Goal: Task Accomplishment & Management: Manage account settings

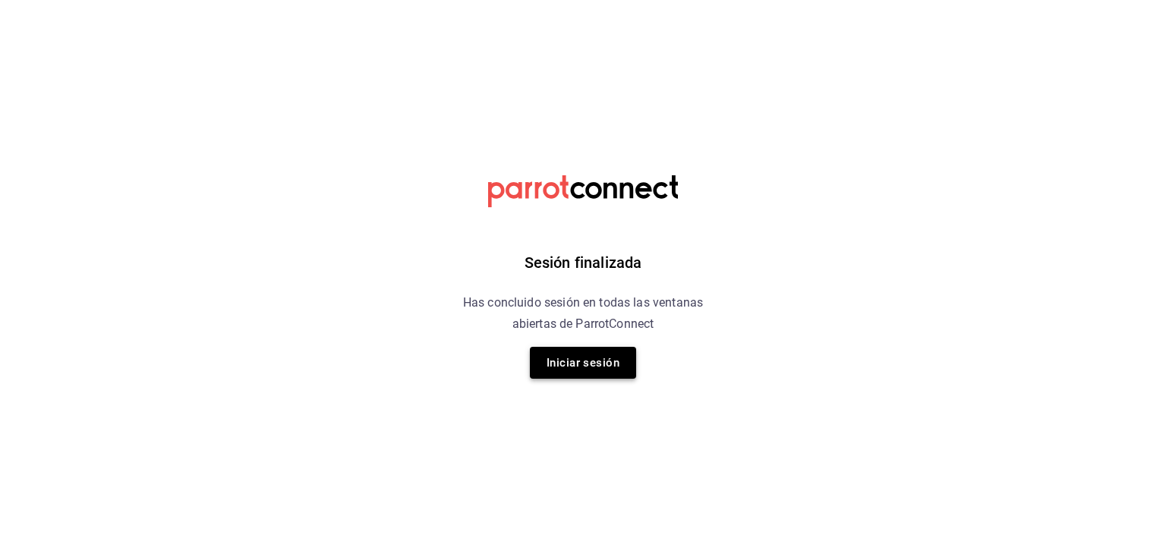
click at [569, 365] on button "Iniciar sesión" at bounding box center [583, 363] width 106 height 32
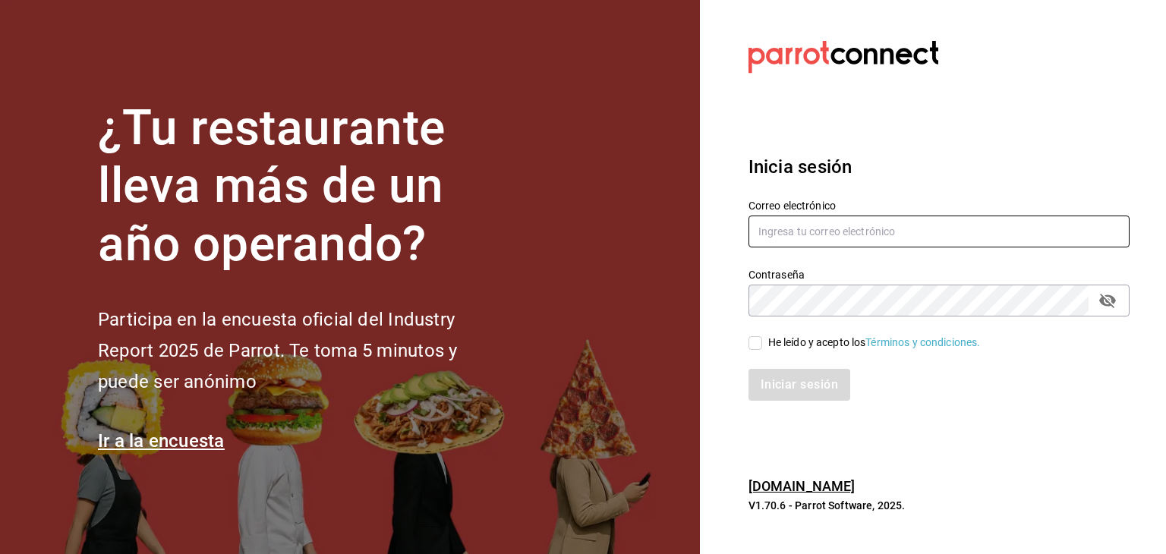
type input "[EMAIL_ADDRESS][DOMAIN_NAME]"
click at [764, 346] on span "He leído y acepto los Términos y condiciones." at bounding box center [871, 343] width 219 height 16
click at [762, 346] on input "He leído y acepto los Términos y condiciones." at bounding box center [755, 343] width 14 height 14
checkbox input "true"
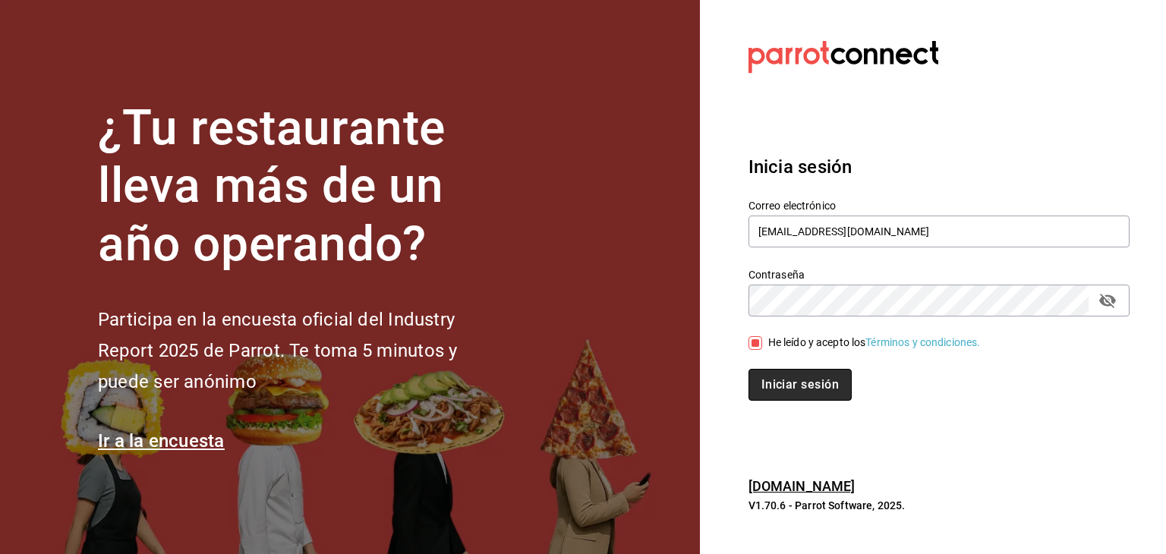
click at [770, 383] on button "Iniciar sesión" at bounding box center [799, 385] width 103 height 32
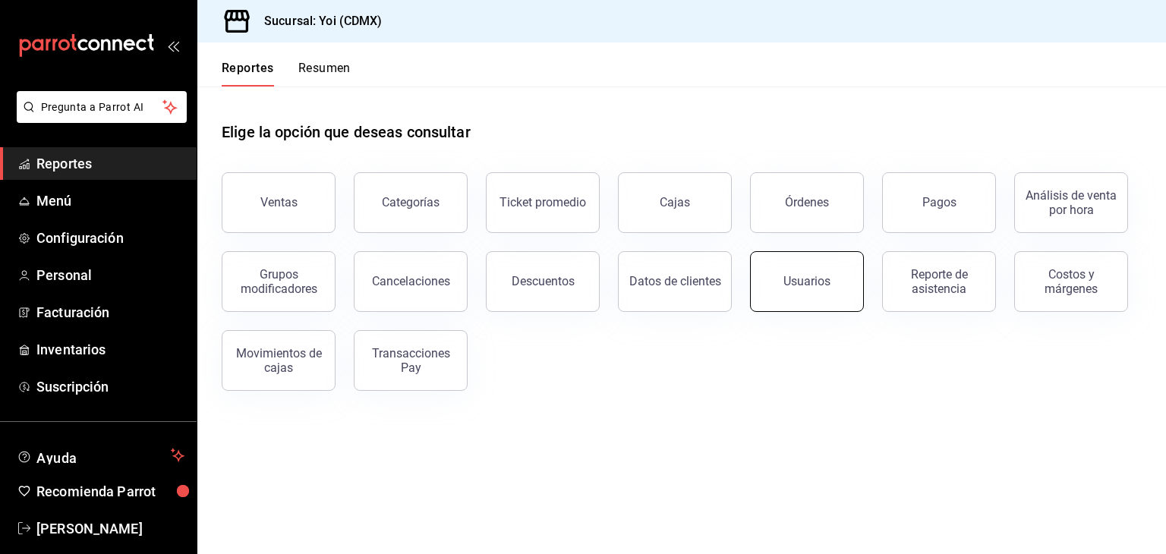
click at [833, 293] on button "Usuarios" at bounding box center [807, 281] width 114 height 61
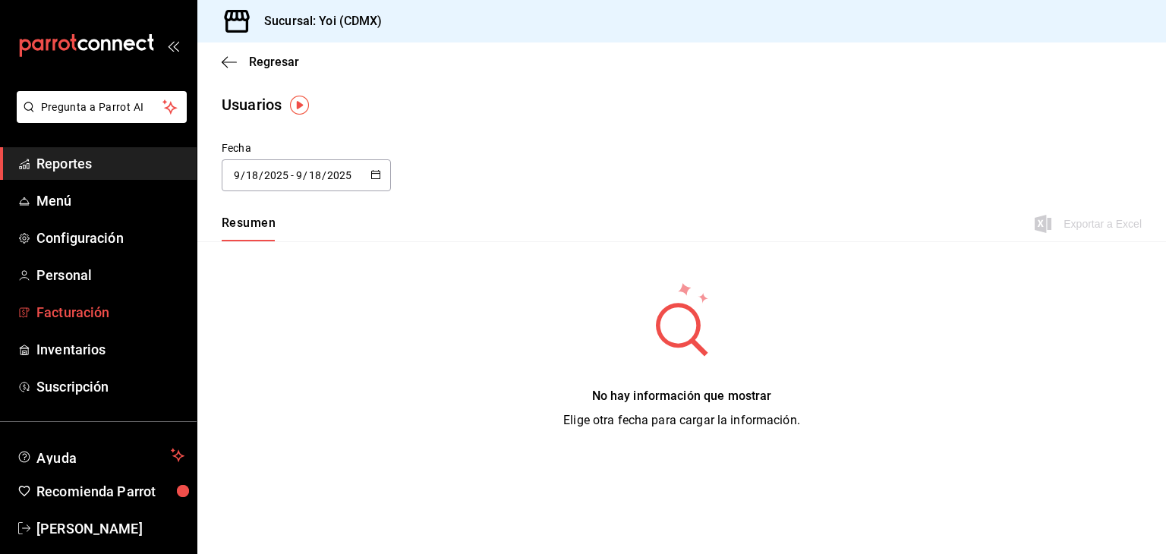
click at [94, 320] on span "Facturación" at bounding box center [110, 312] width 148 height 20
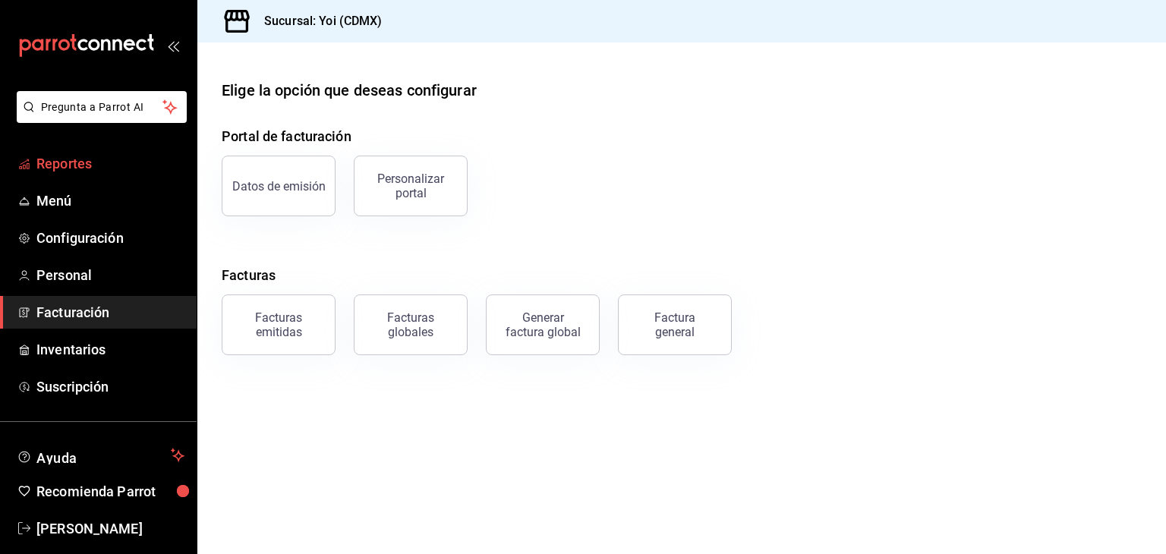
click at [74, 150] on link "Reportes" at bounding box center [98, 163] width 197 height 33
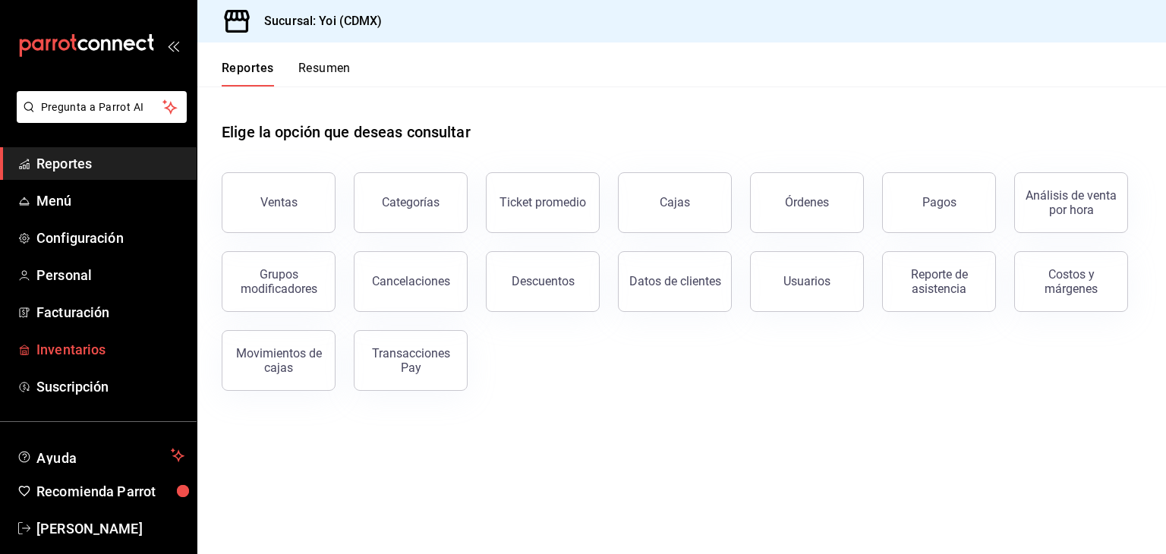
click at [67, 341] on span "Inventarios" at bounding box center [110, 349] width 148 height 20
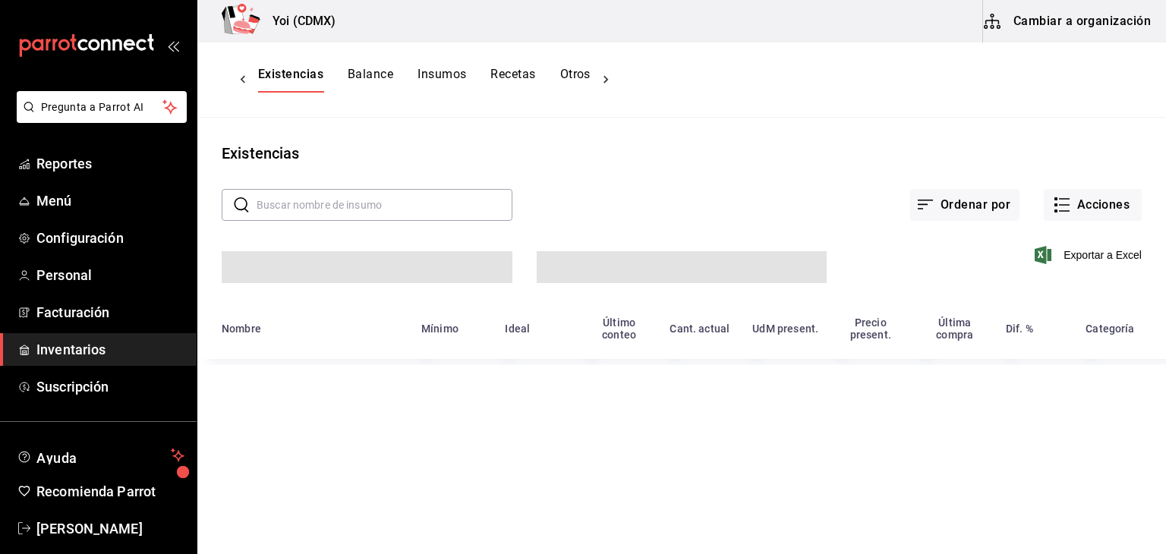
scroll to position [18, 0]
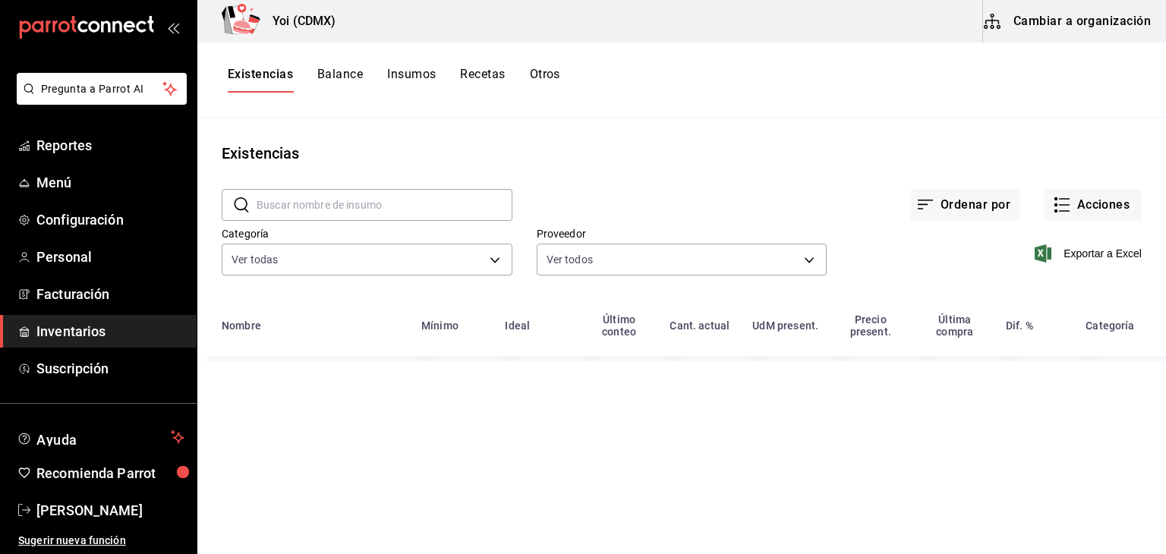
click at [67, 341] on span "Inventarios" at bounding box center [110, 331] width 148 height 20
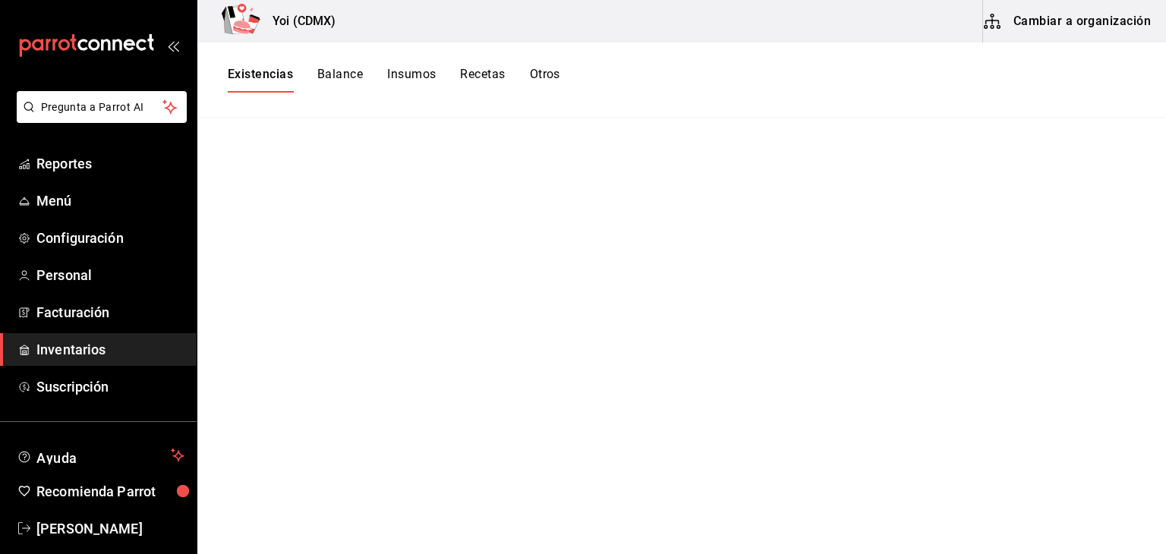
click at [1034, 21] on button "Cambiar a organización" at bounding box center [1068, 21] width 171 height 43
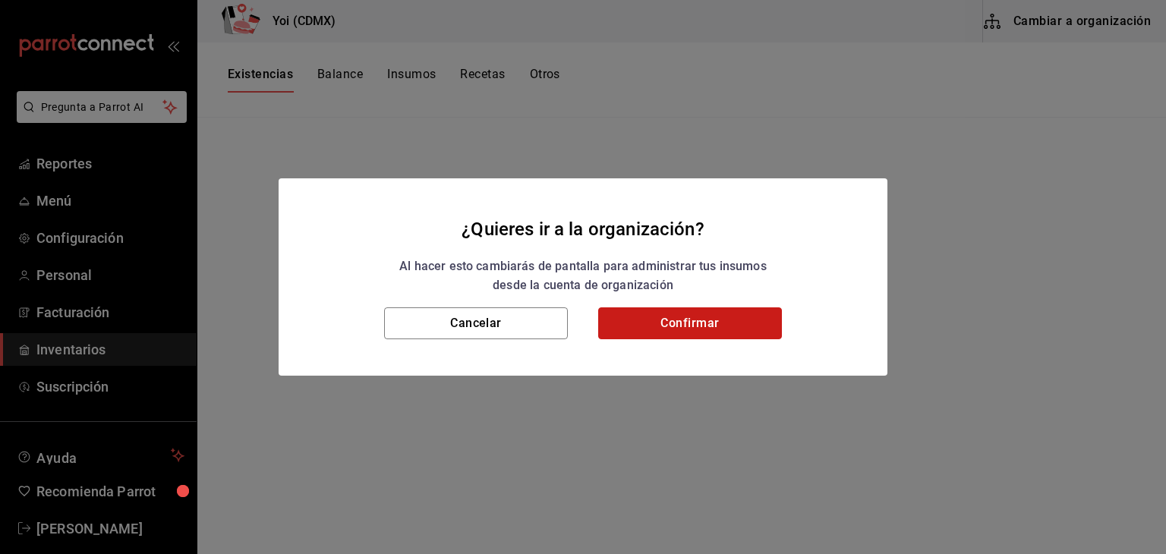
click at [680, 323] on button "Confirmar" at bounding box center [690, 323] width 184 height 32
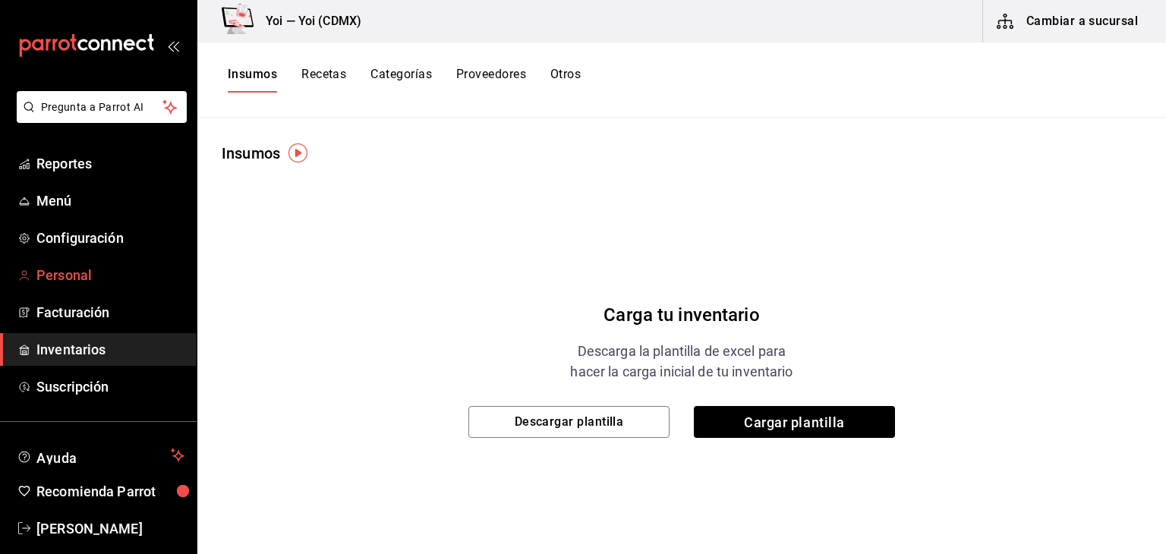
click at [82, 289] on link "Personal" at bounding box center [98, 275] width 197 height 33
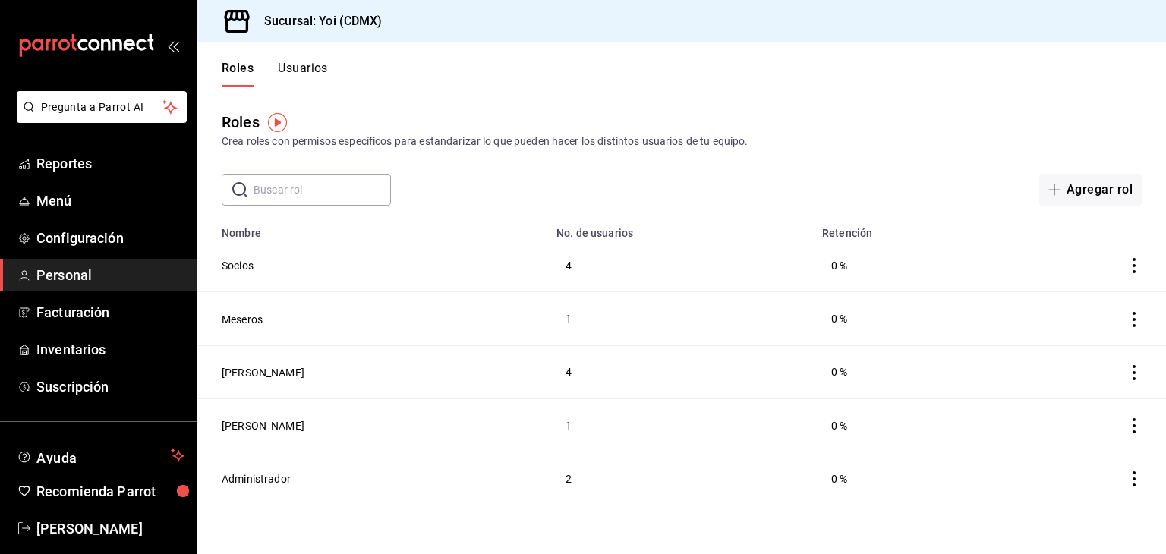
click at [1129, 317] on icon "actions" at bounding box center [1133, 319] width 15 height 15
click at [270, 319] on div at bounding box center [583, 277] width 1166 height 554
click at [240, 323] on button "Meseros" at bounding box center [242, 319] width 41 height 15
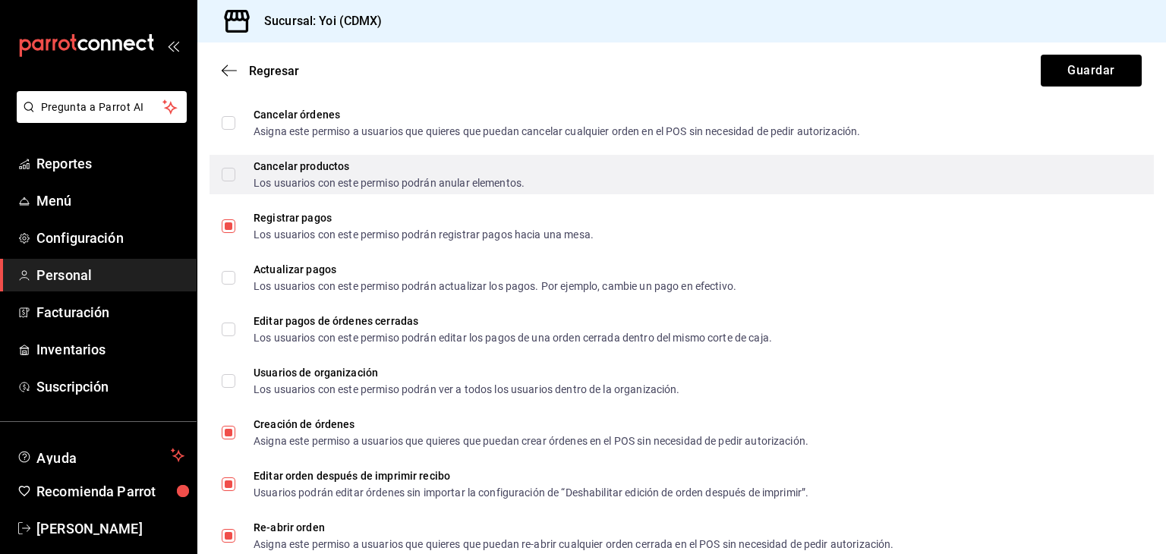
scroll to position [832, 0]
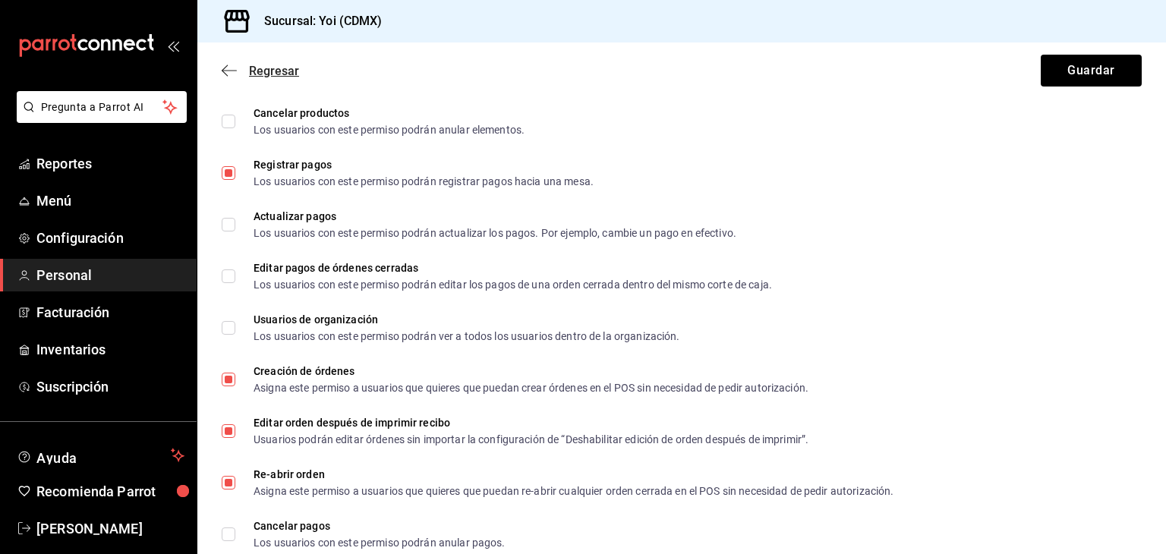
click at [227, 65] on icon "button" at bounding box center [229, 71] width 15 height 14
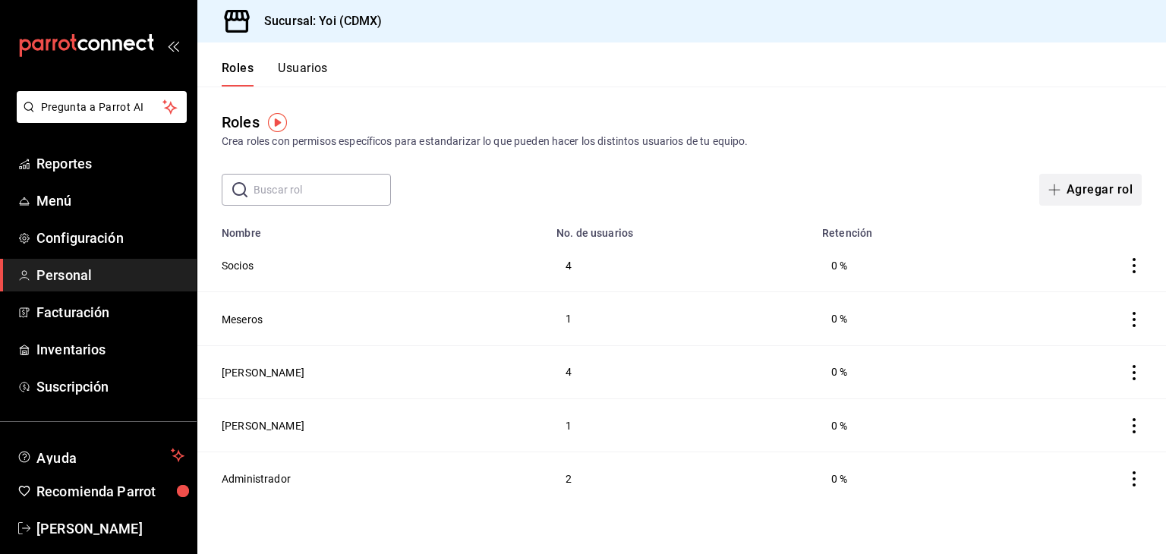
click at [1082, 184] on button "Agregar rol" at bounding box center [1090, 190] width 102 height 32
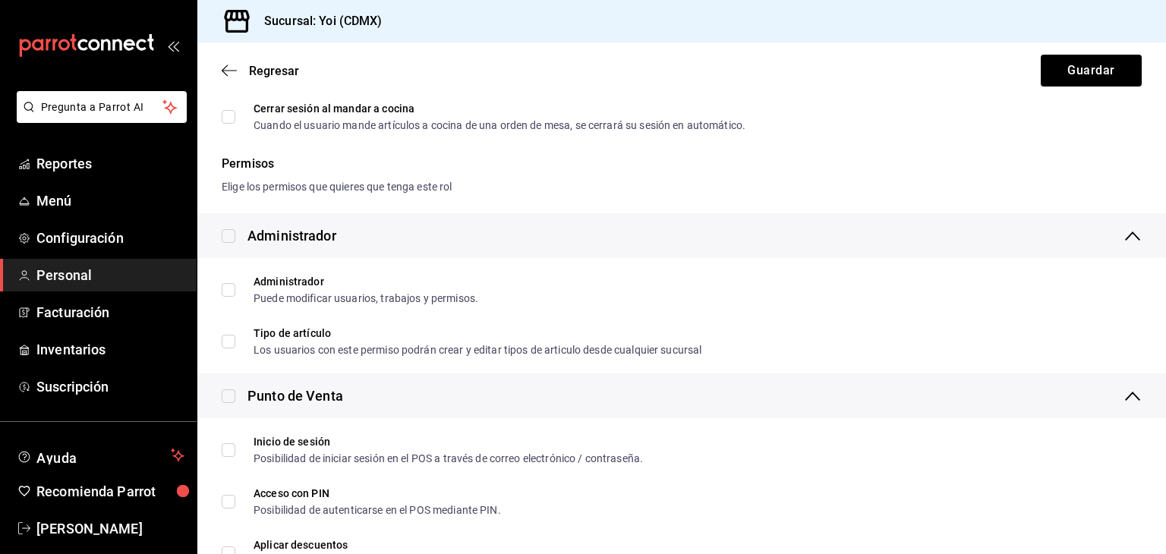
scroll to position [18, 0]
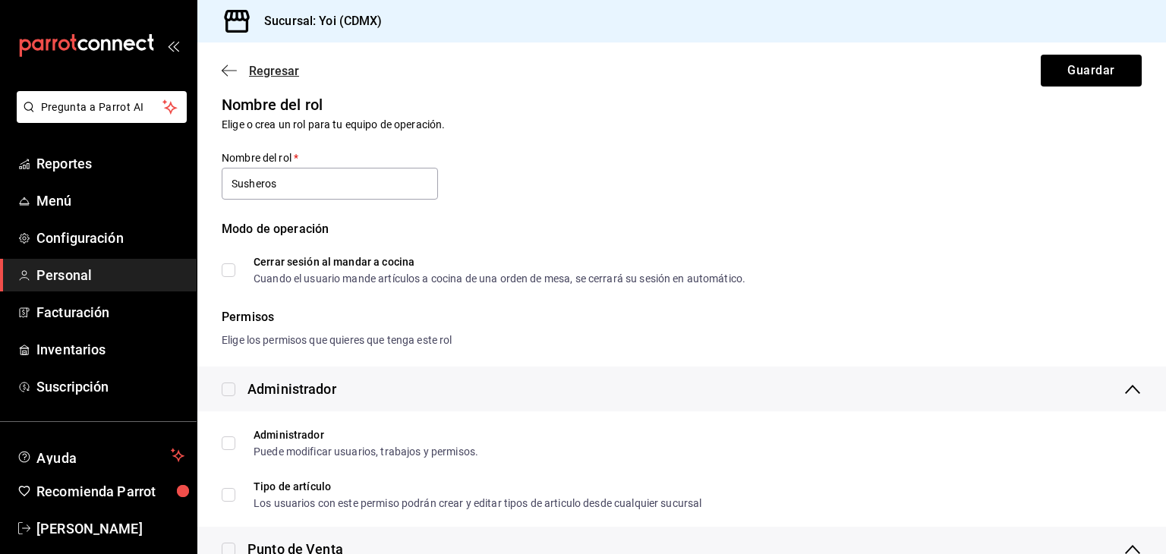
type input "Susheros"
click at [227, 65] on icon "button" at bounding box center [229, 71] width 15 height 14
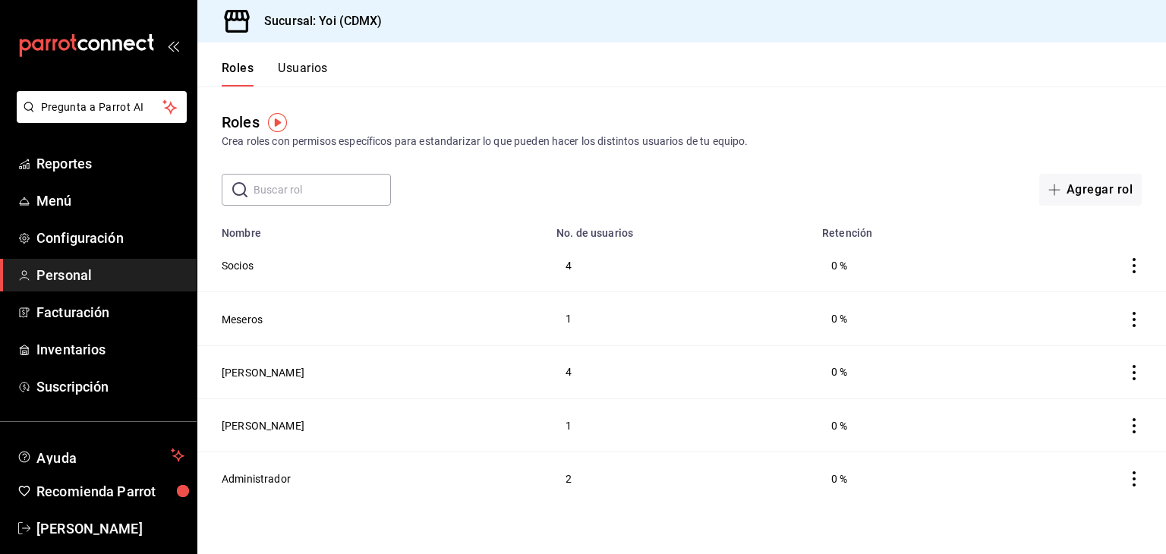
click at [1135, 327] on icon "actions" at bounding box center [1133, 319] width 15 height 15
click at [1095, 306] on span "Duplicar" at bounding box center [1065, 299] width 66 height 18
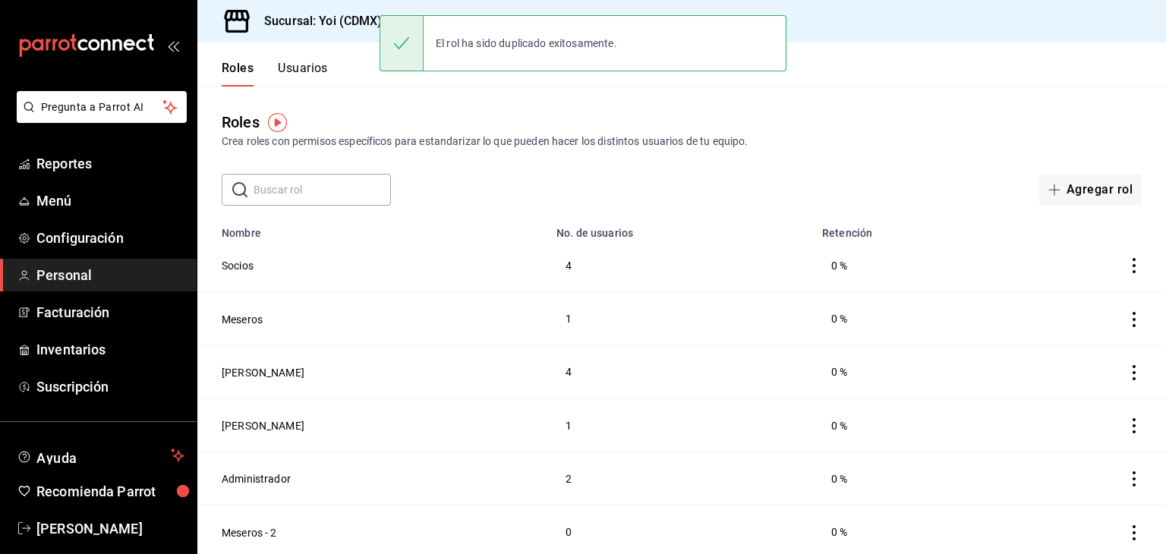
scroll to position [5, 0]
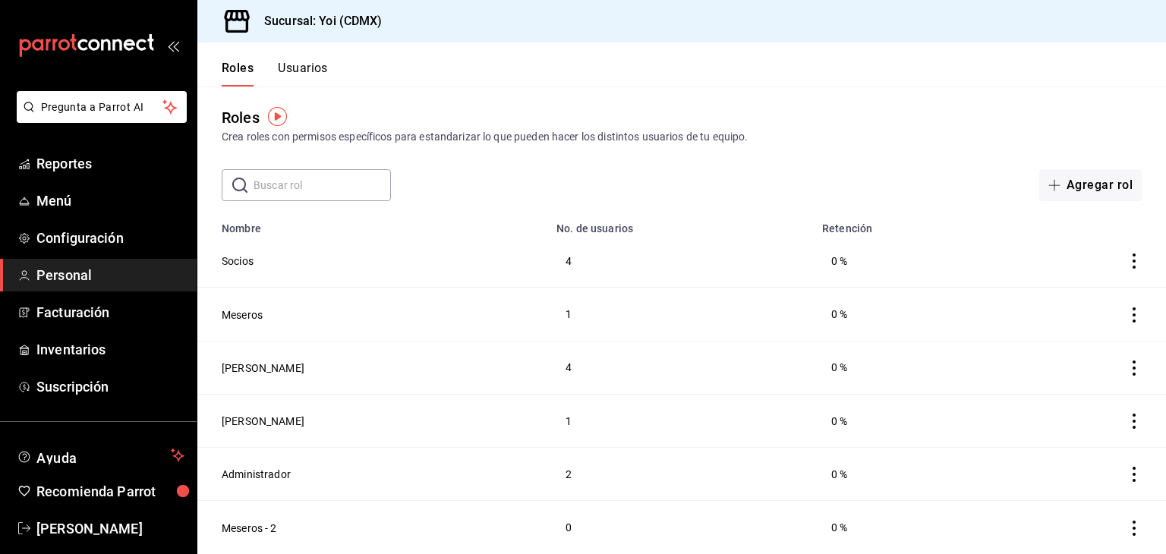
click at [1126, 531] on icon "actions" at bounding box center [1133, 528] width 15 height 15
click at [257, 532] on div at bounding box center [583, 277] width 1166 height 554
click at [241, 523] on button "Meseros - 2" at bounding box center [249, 528] width 55 height 15
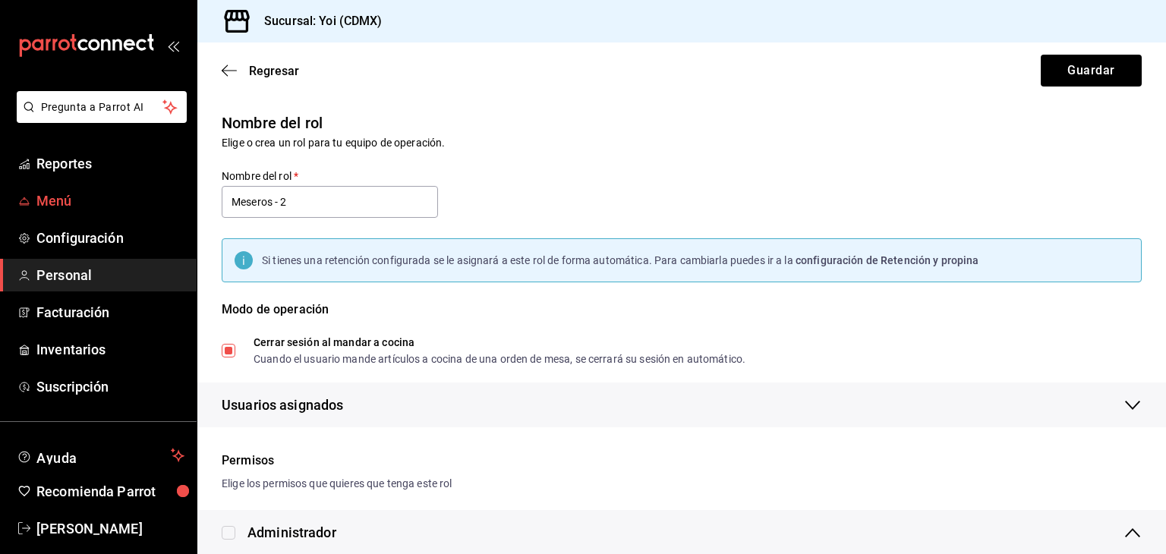
drag, startPoint x: 302, startPoint y: 207, endPoint x: 186, endPoint y: 210, distance: 116.2
click at [186, 210] on div "Pregunta a Parrot AI Reportes Menú Configuración Personal Facturación Inventari…" at bounding box center [583, 277] width 1166 height 554
click at [259, 74] on span "Regresar" at bounding box center [274, 71] width 50 height 14
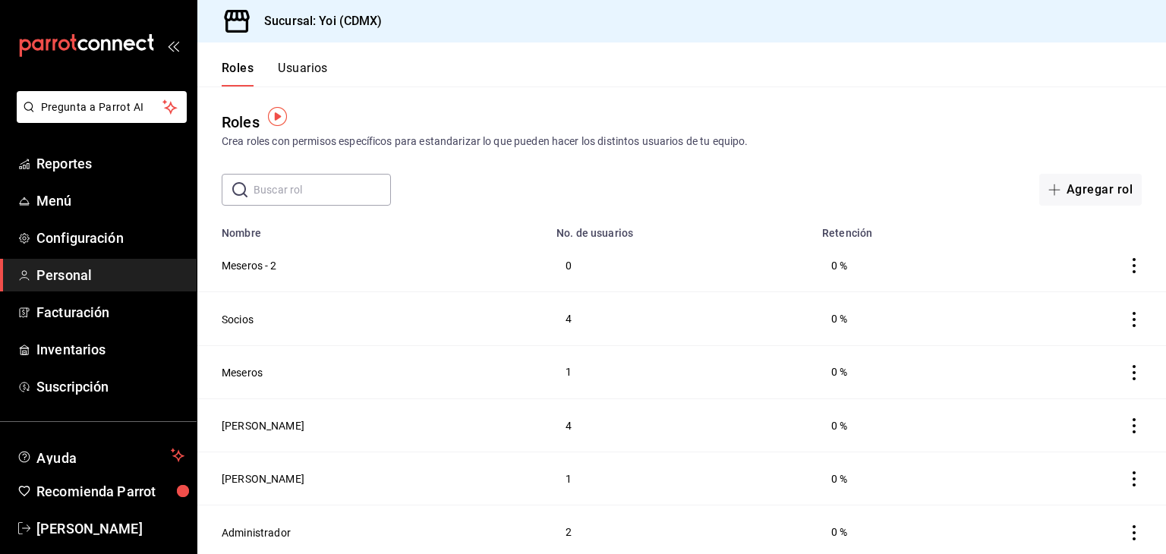
scroll to position [5, 0]
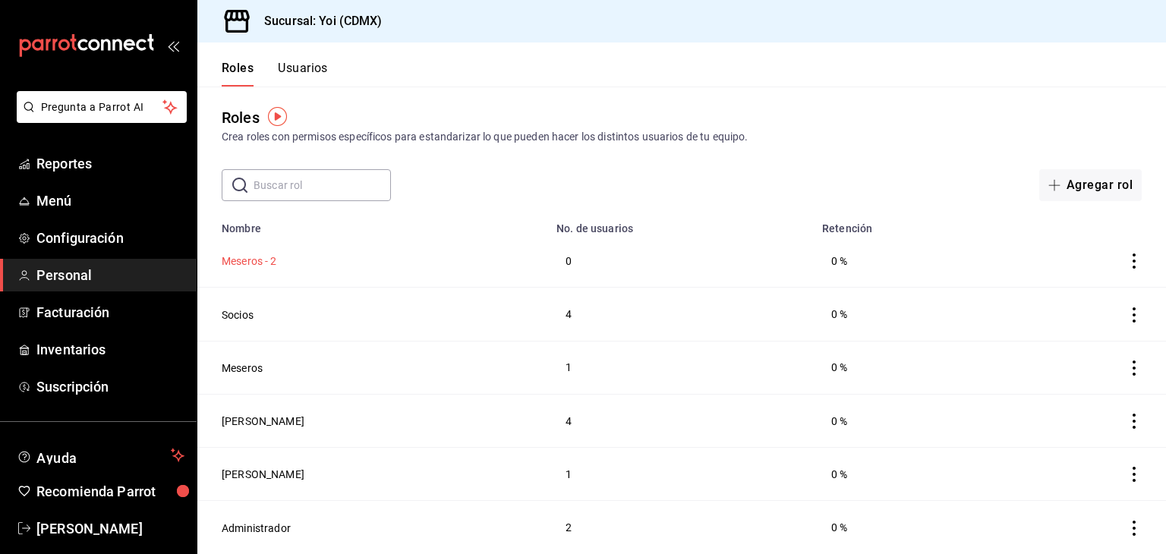
click at [239, 259] on button "Meseros - 2" at bounding box center [249, 261] width 55 height 15
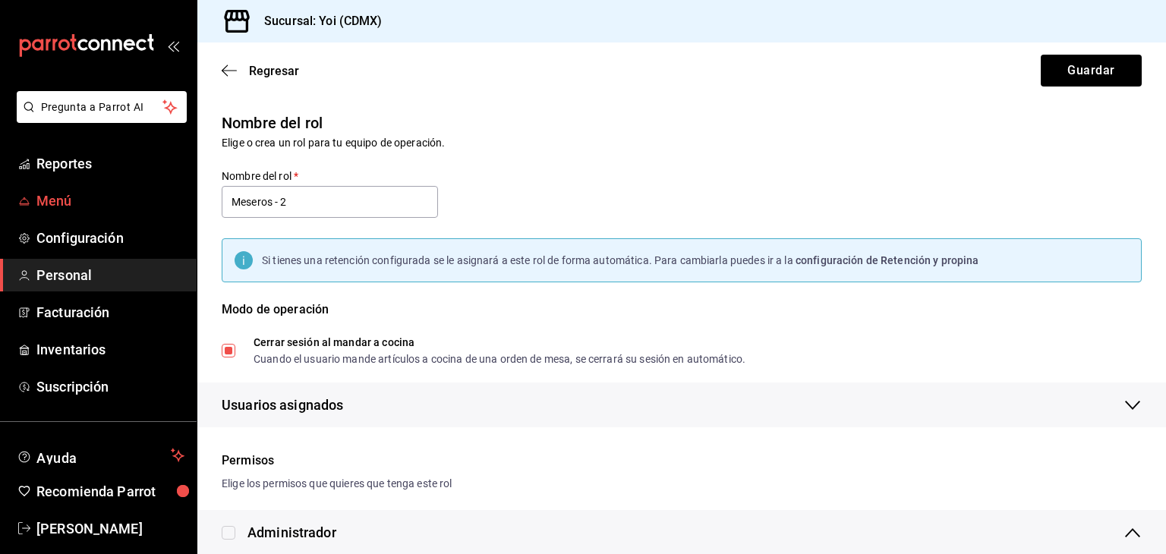
drag, startPoint x: 311, startPoint y: 202, endPoint x: 169, endPoint y: 187, distance: 142.7
click at [169, 187] on div "Pregunta a Parrot AI Reportes Menú Configuración Personal Facturación Inventari…" at bounding box center [583, 277] width 1166 height 554
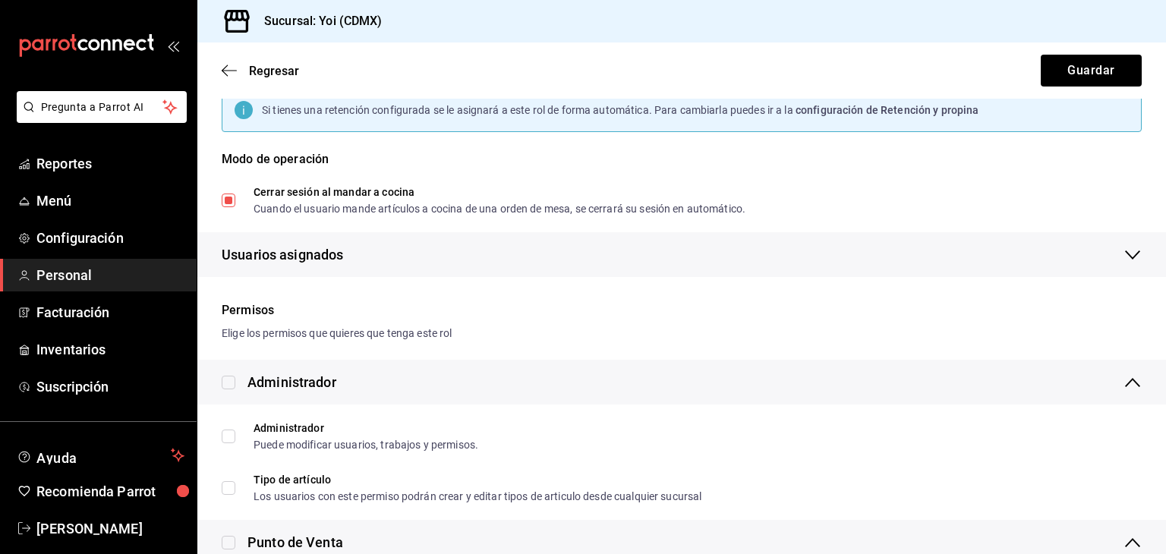
type input "Susheros"
click at [227, 199] on input "Cerrar sesión al mandar a cocina Cuando el usuario mande artículos a cocina de …" at bounding box center [229, 201] width 14 height 14
checkbox input "false"
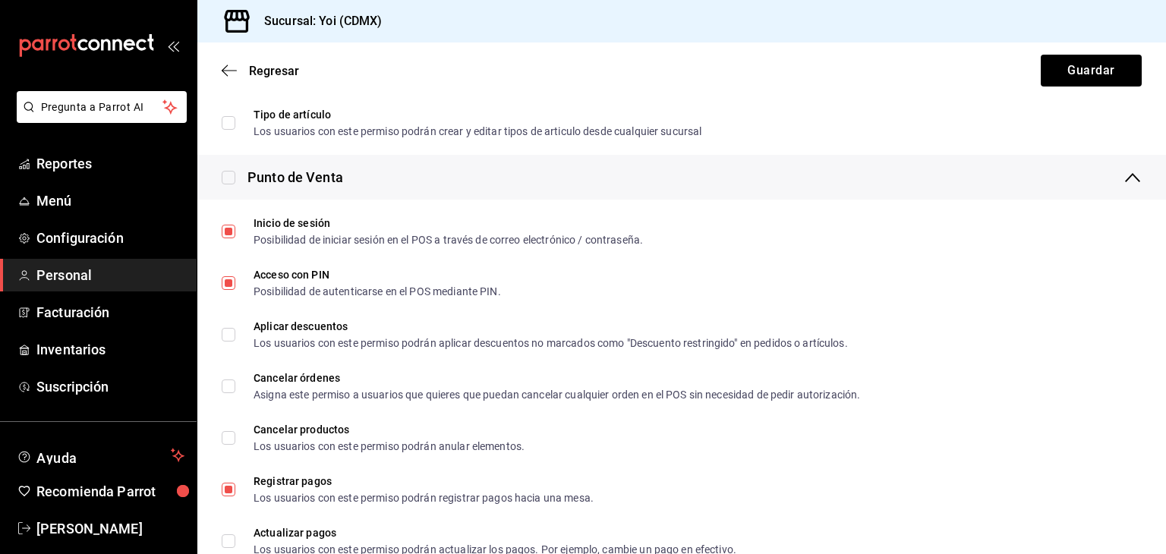
scroll to position [516, 0]
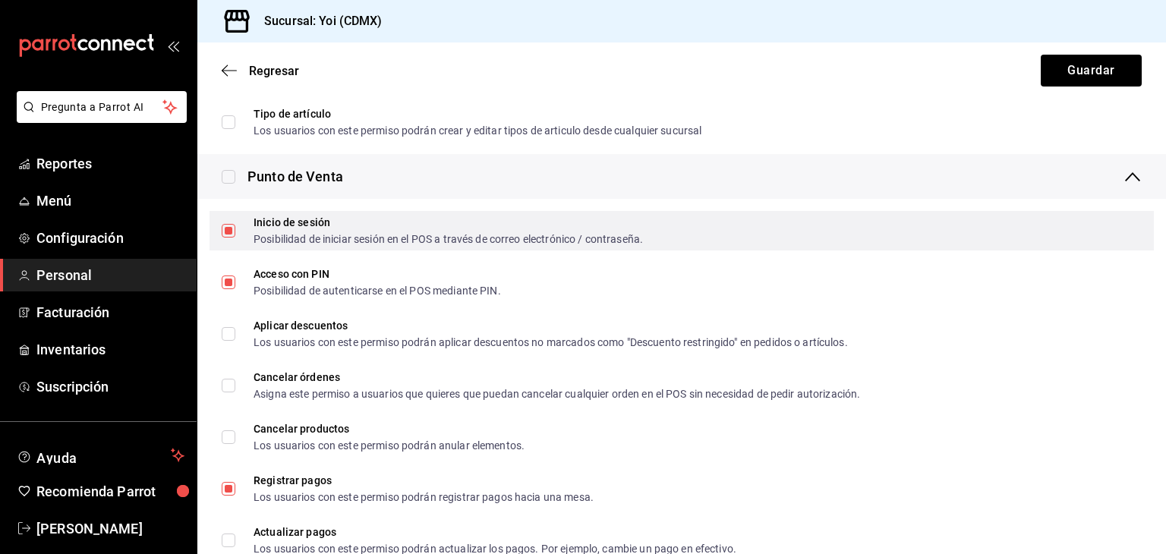
click at [234, 228] on input "Inicio de sesión Posibilidad de iniciar sesión en el POS a través de correo ele…" at bounding box center [229, 231] width 14 height 14
checkbox input "false"
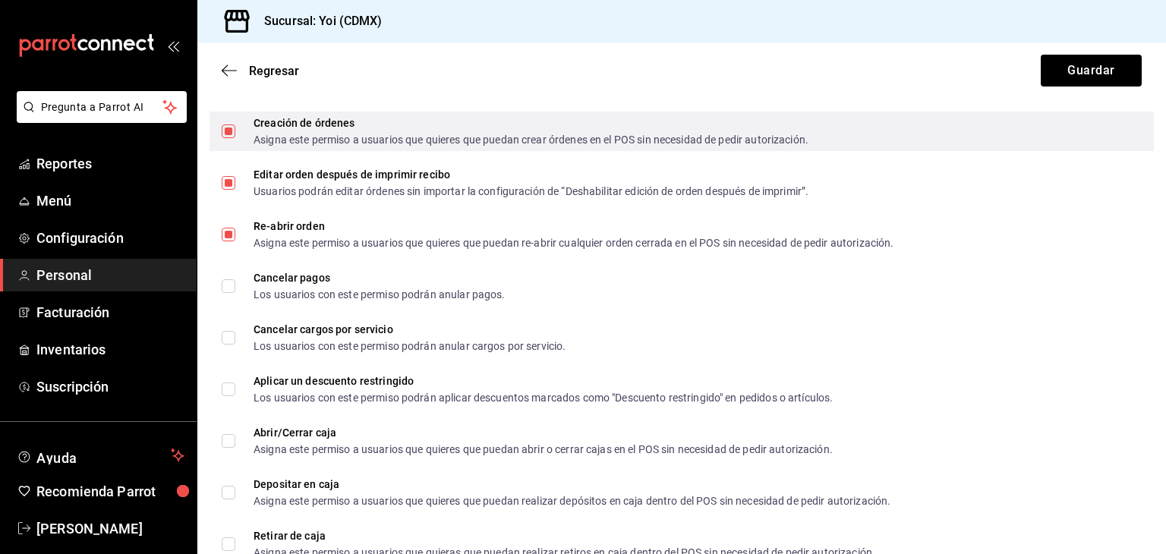
scroll to position [1081, 0]
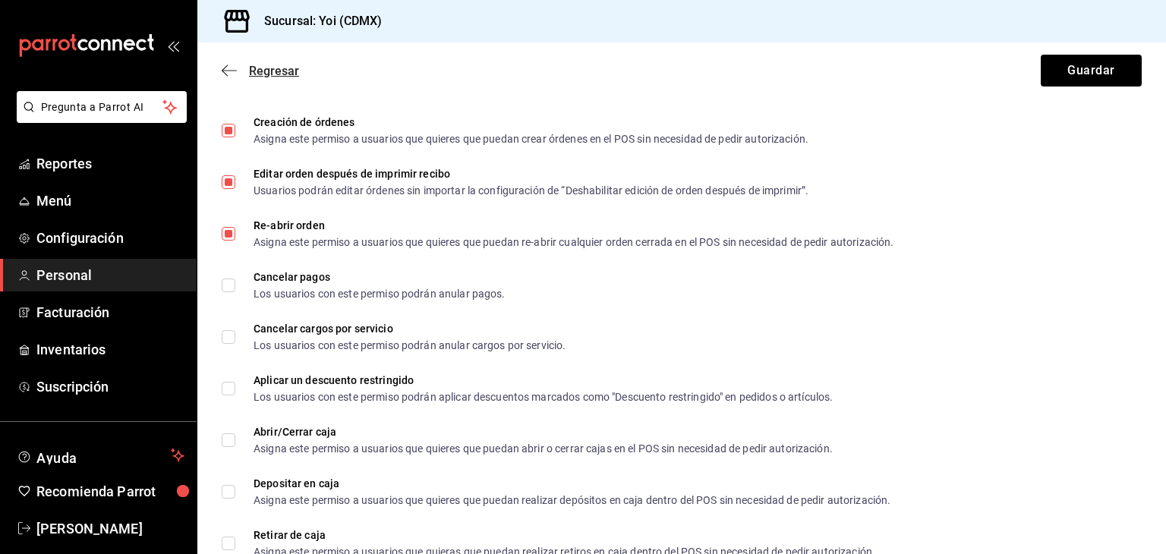
click at [259, 64] on span "Regresar" at bounding box center [274, 71] width 50 height 14
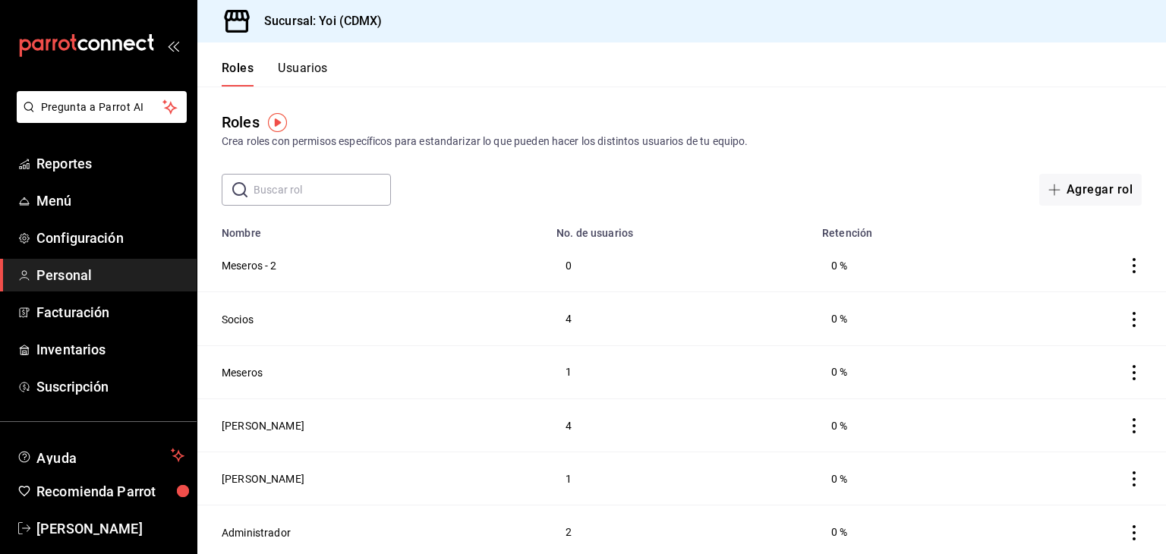
scroll to position [5, 0]
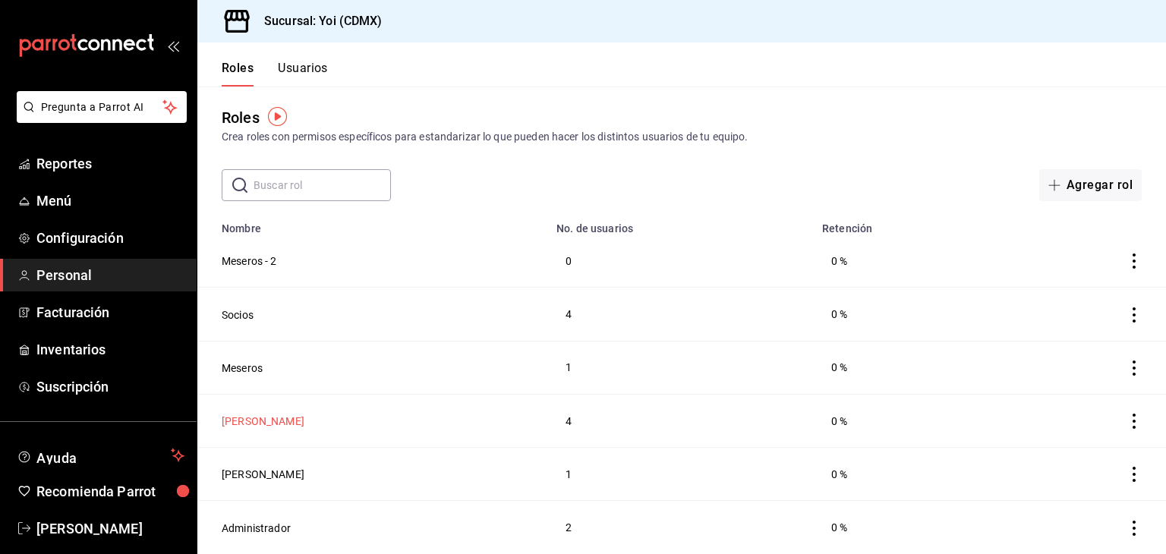
click at [235, 423] on button "Anais" at bounding box center [263, 421] width 83 height 15
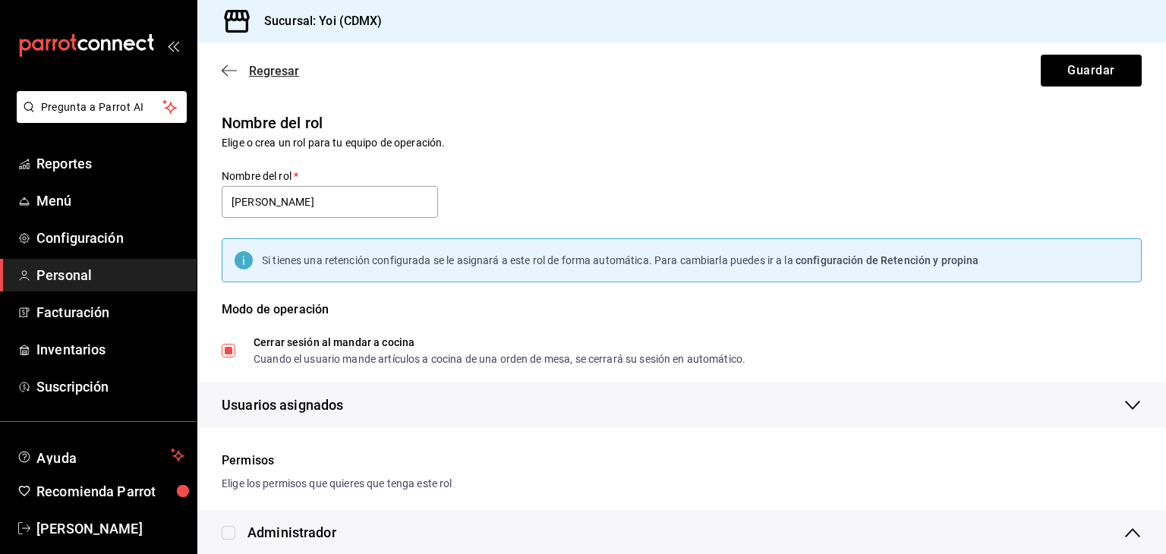
click at [282, 74] on span "Regresar" at bounding box center [274, 71] width 50 height 14
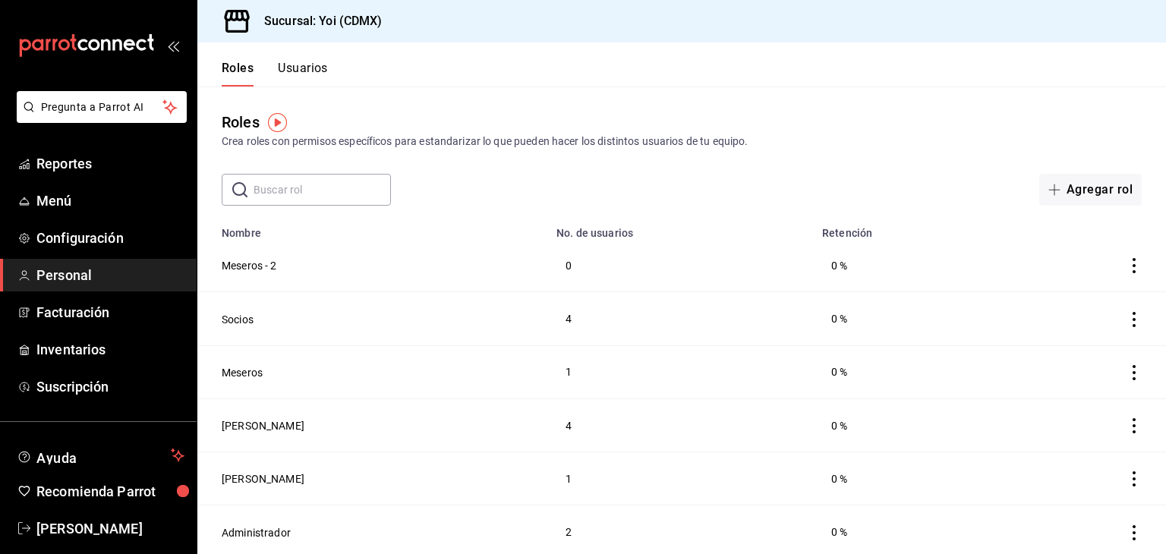
click at [1126, 371] on icon "actions" at bounding box center [1133, 372] width 15 height 15
click at [253, 372] on div at bounding box center [583, 277] width 1166 height 554
click at [253, 372] on button "Meseros" at bounding box center [242, 372] width 41 height 15
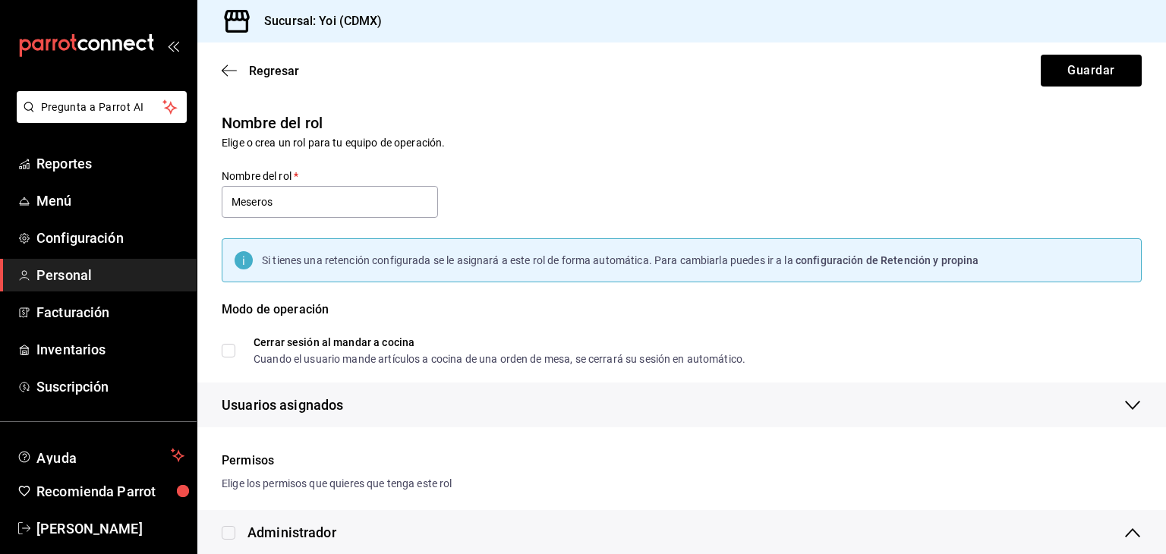
checkbox input "true"
drag, startPoint x: 261, startPoint y: 61, endPoint x: 210, endPoint y: 68, distance: 51.2
click at [210, 68] on div "Regresar Guardar" at bounding box center [681, 71] width 969 height 56
click at [229, 71] on icon "button" at bounding box center [229, 70] width 15 height 1
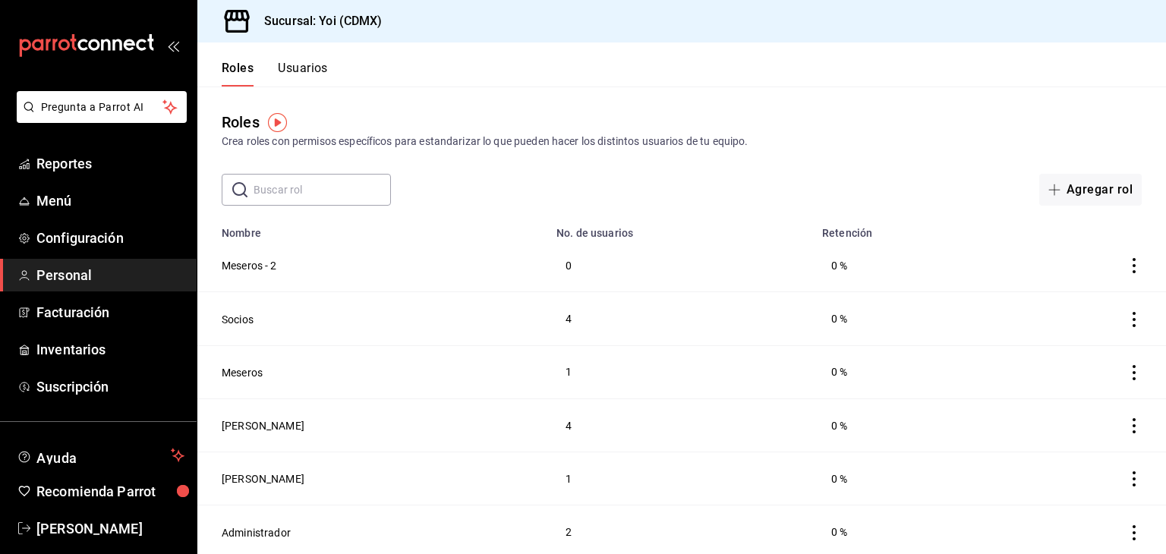
click at [317, 69] on button "Usuarios" at bounding box center [303, 74] width 50 height 26
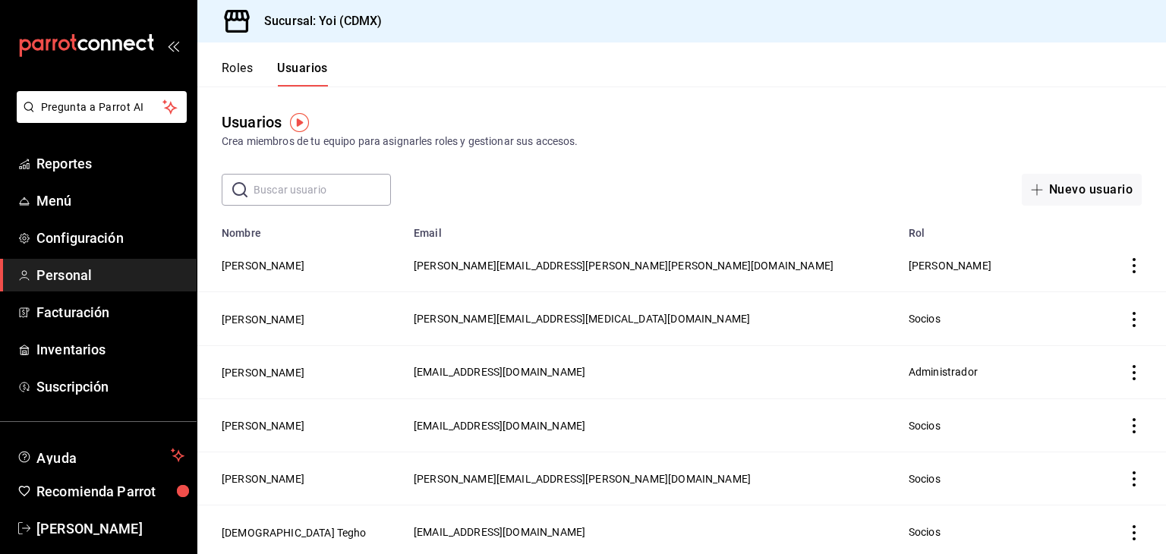
click at [243, 68] on button "Roles" at bounding box center [237, 74] width 31 height 26
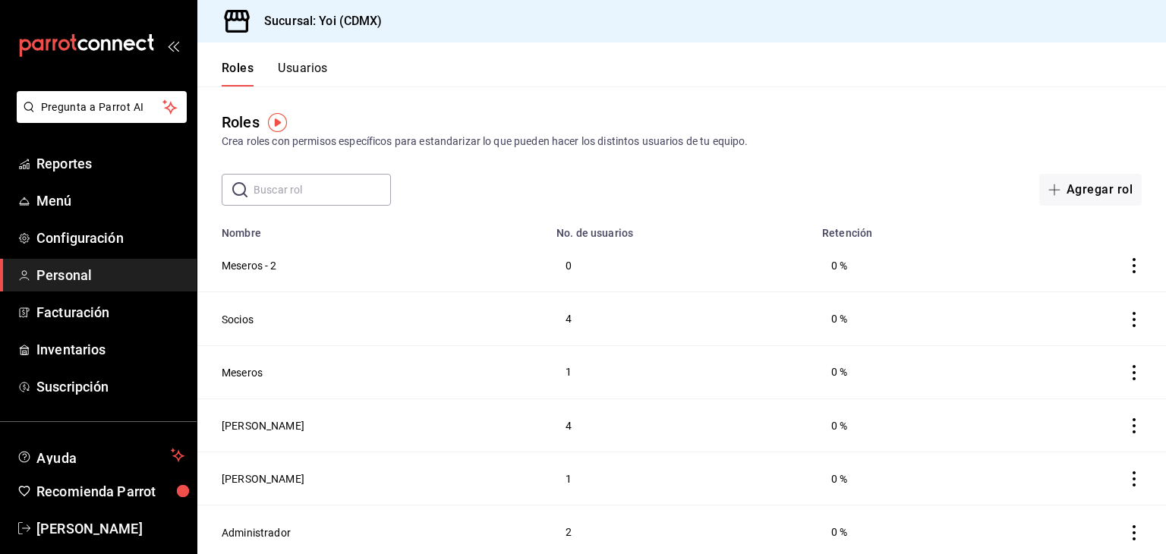
scroll to position [5, 0]
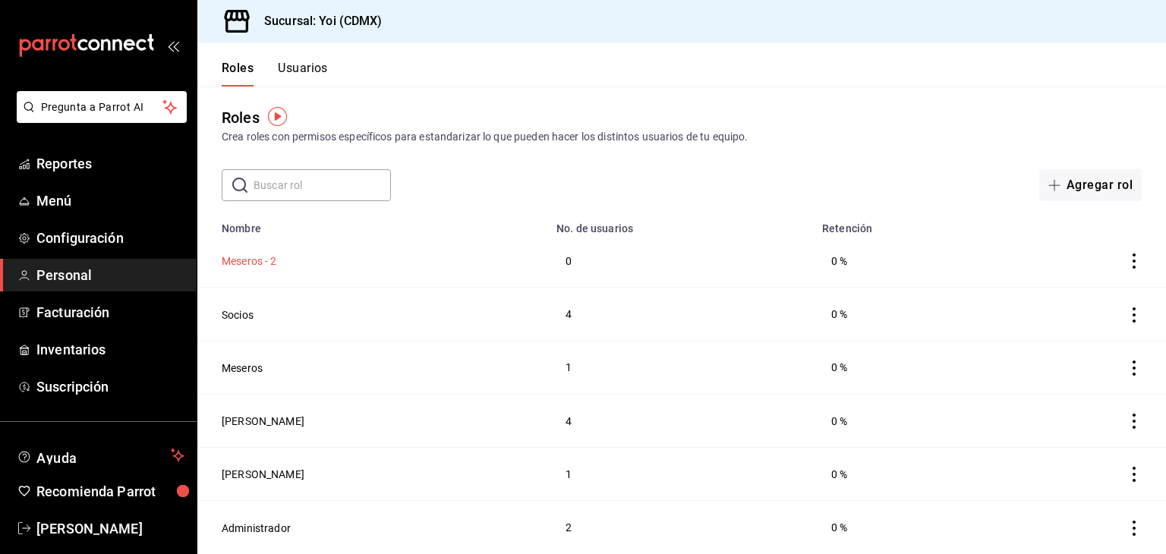
click at [258, 263] on button "Meseros - 2" at bounding box center [249, 261] width 55 height 15
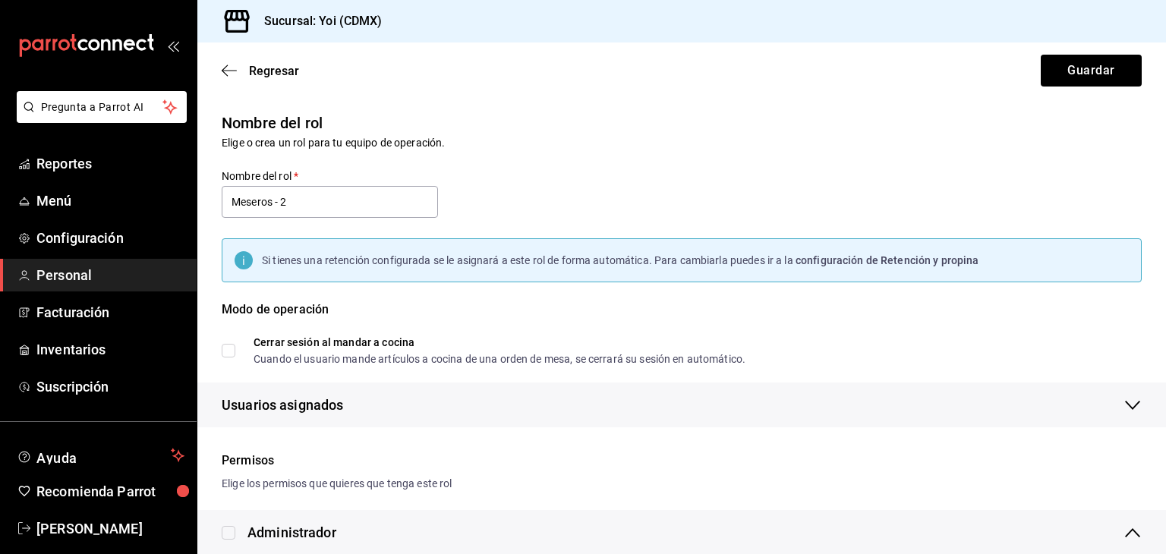
checkbox input "true"
drag, startPoint x: 279, startPoint y: 200, endPoint x: 218, endPoint y: 198, distance: 61.5
click at [218, 198] on div "Nombre del rol   * Meseros - 2" at bounding box center [320, 185] width 235 height 69
type input "Susheros"
click at [226, 358] on label "Cerrar sesión al mandar a cocina Cuando el usuario mande artículos a cocina de …" at bounding box center [484, 350] width 524 height 27
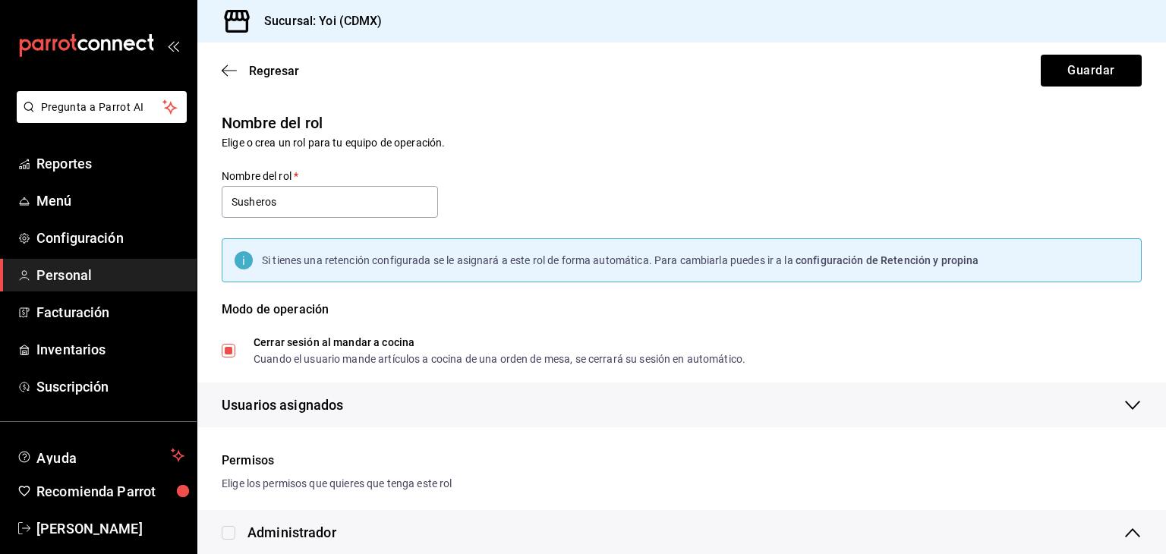
click at [226, 358] on input "Cerrar sesión al mandar a cocina Cuando el usuario mande artículos a cocina de …" at bounding box center [229, 351] width 14 height 14
checkbox input "false"
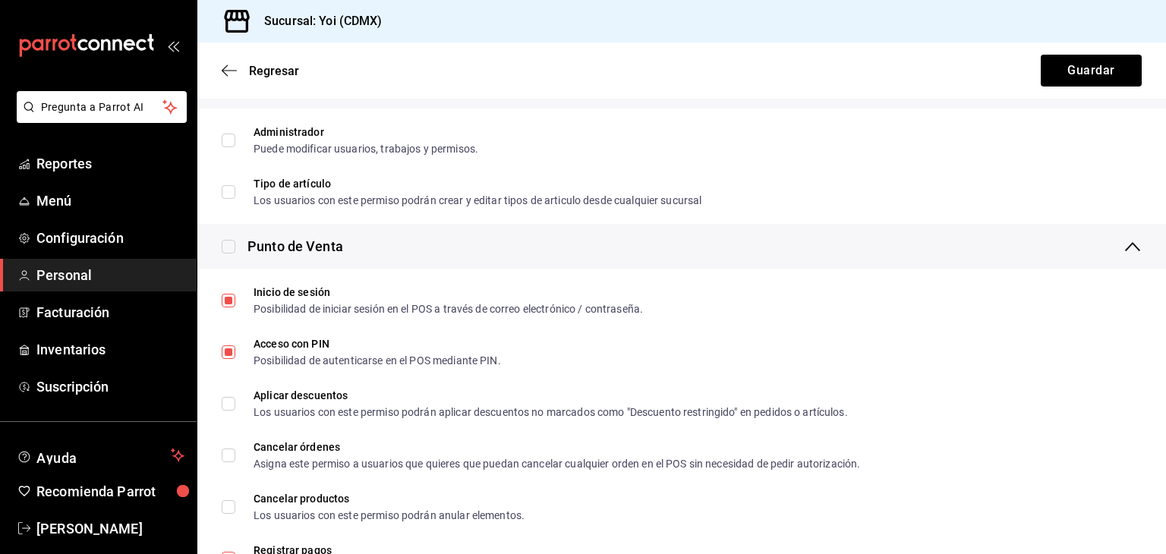
scroll to position [524, 0]
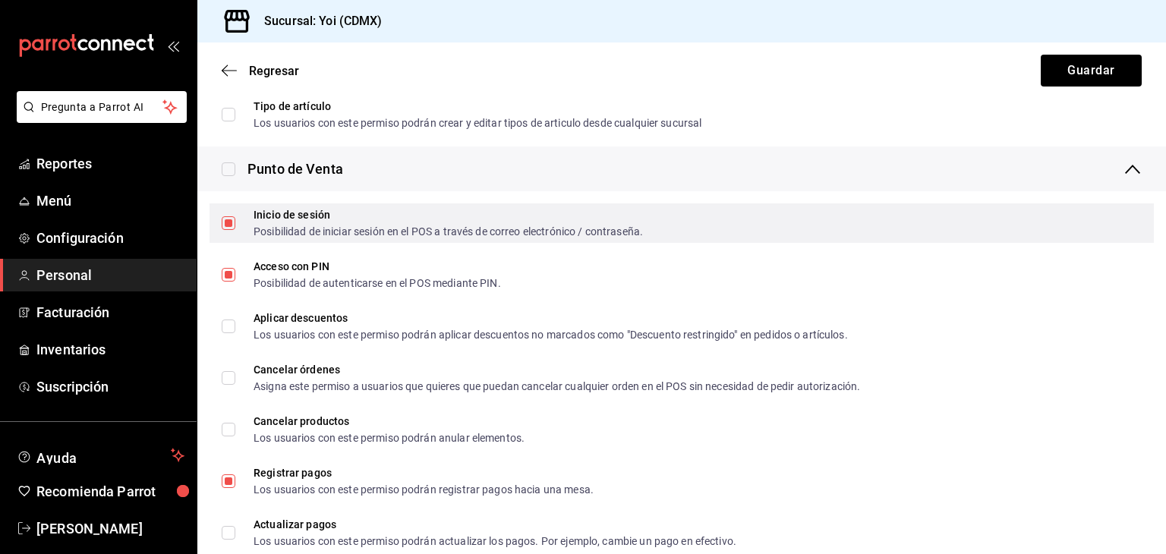
click at [223, 216] on input "Inicio de sesión Posibilidad de iniciar sesión en el POS a través de correo ele…" at bounding box center [229, 223] width 14 height 14
checkbox input "false"
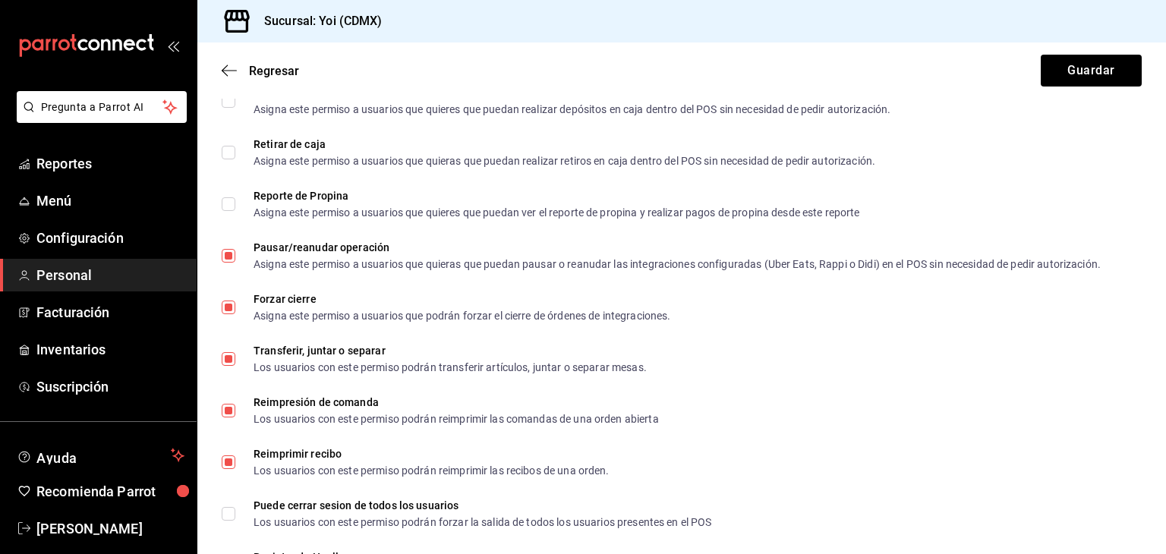
scroll to position [1499, 0]
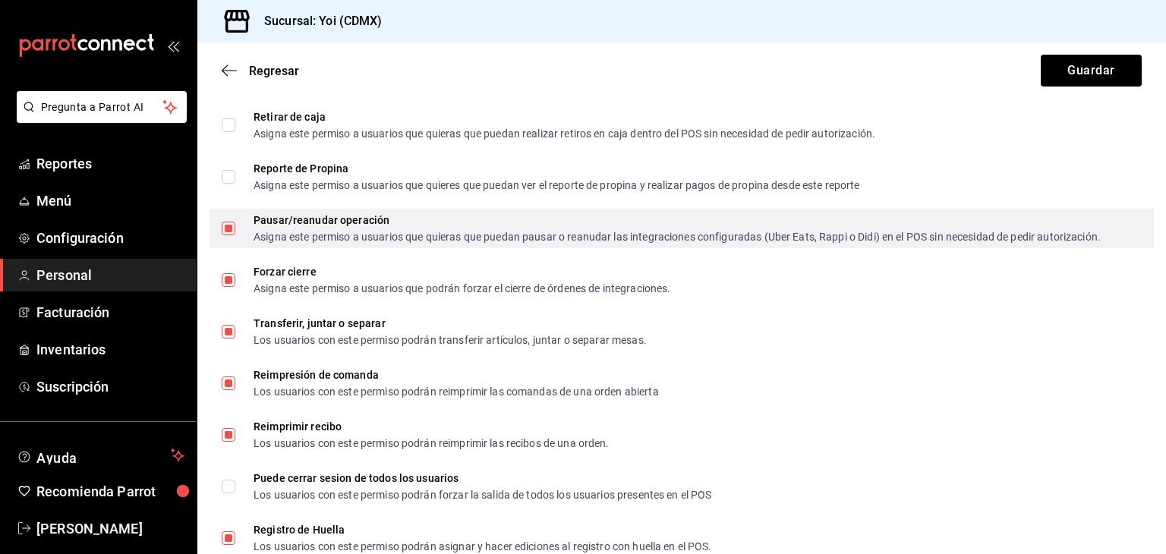
click at [504, 244] on div "Pausar/reanudar operación Asigna este permiso a usuarios que quieras que puedan…" at bounding box center [681, 228] width 944 height 39
checkbox input "false"
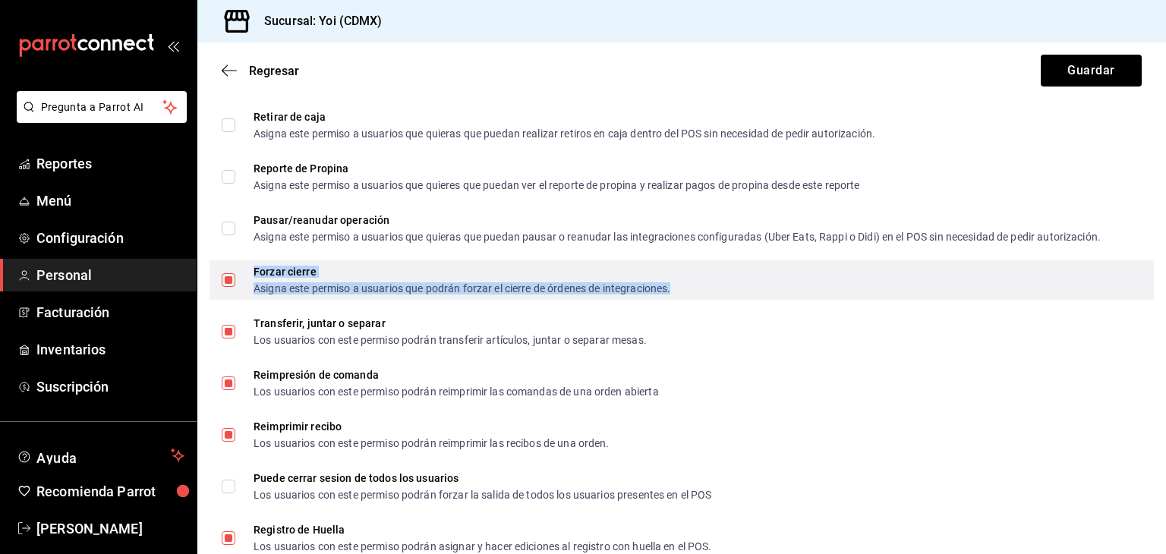
click at [515, 270] on div "Forzar cierre" at bounding box center [462, 271] width 417 height 11
click at [749, 275] on div "Forzar cierre Asigna este permiso a usuarios que podrán forzar el cierre de órd…" at bounding box center [681, 279] width 944 height 39
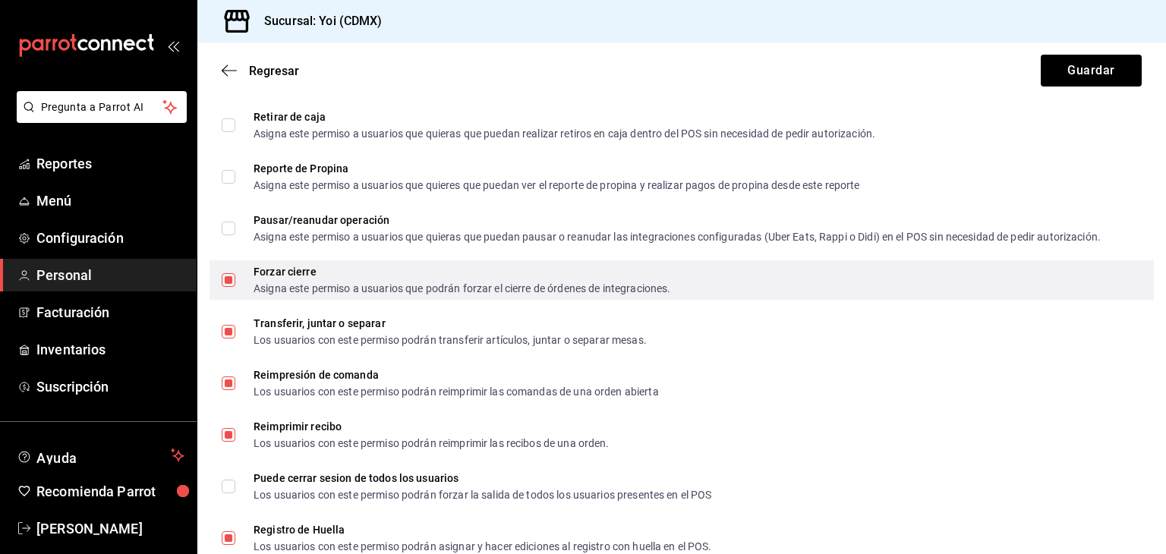
click at [749, 275] on div "Forzar cierre Asigna este permiso a usuarios que podrán forzar el cierre de órd…" at bounding box center [681, 279] width 944 height 39
checkbox input "false"
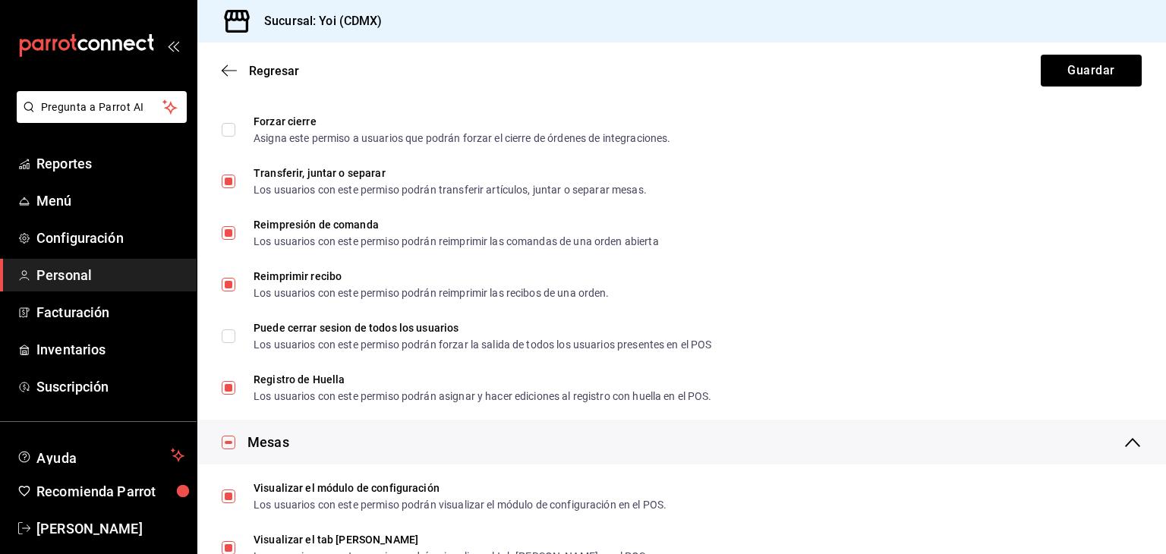
scroll to position [1641, 0]
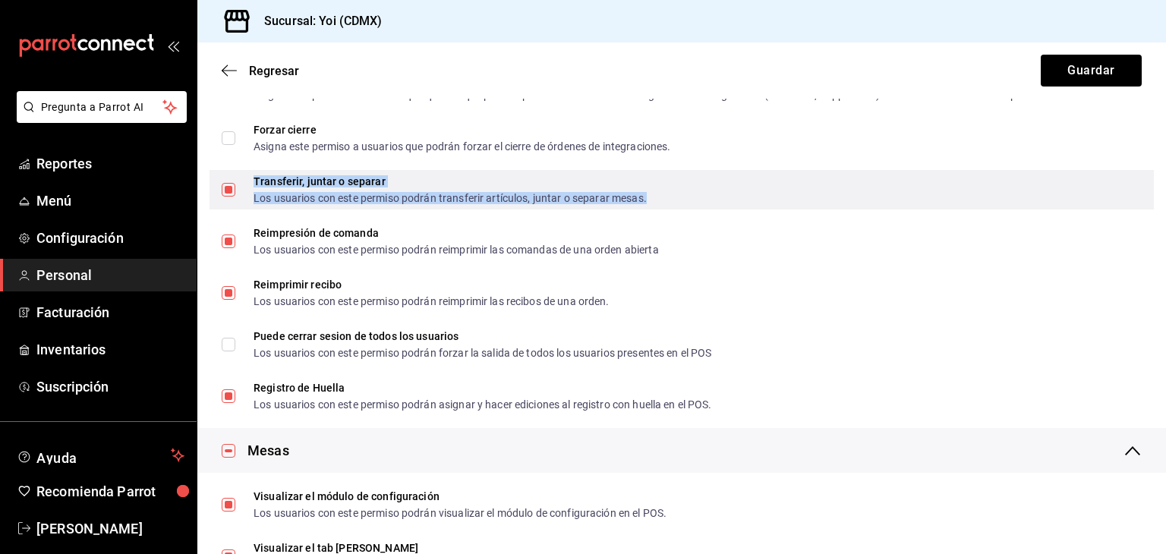
click at [488, 193] on div "Los usuarios con este permiso podrán transferir artículos, juntar o separar mes…" at bounding box center [450, 198] width 393 height 11
checkbox input "false"
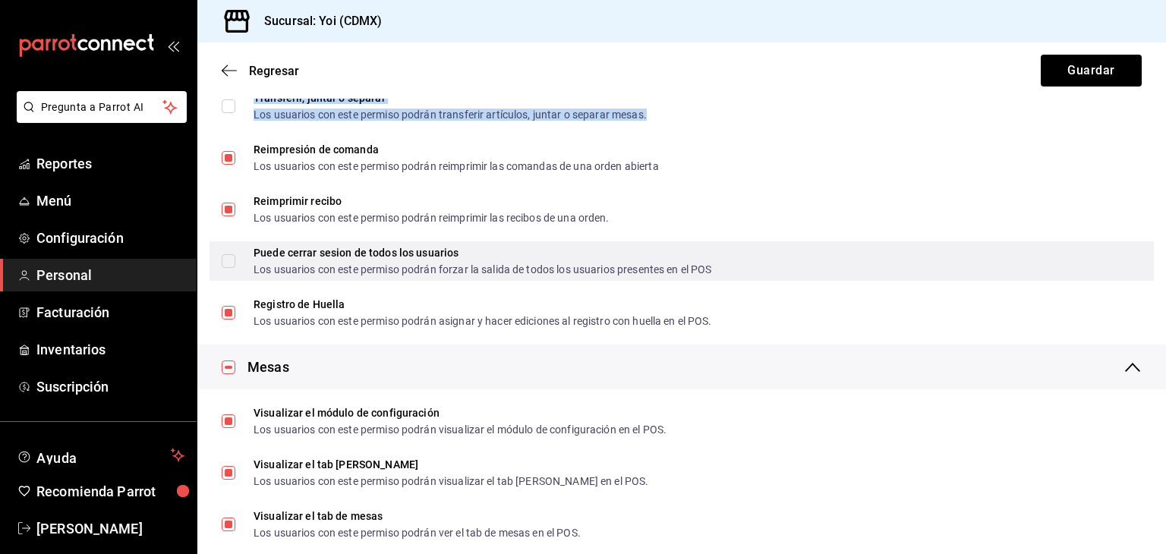
scroll to position [1725, 0]
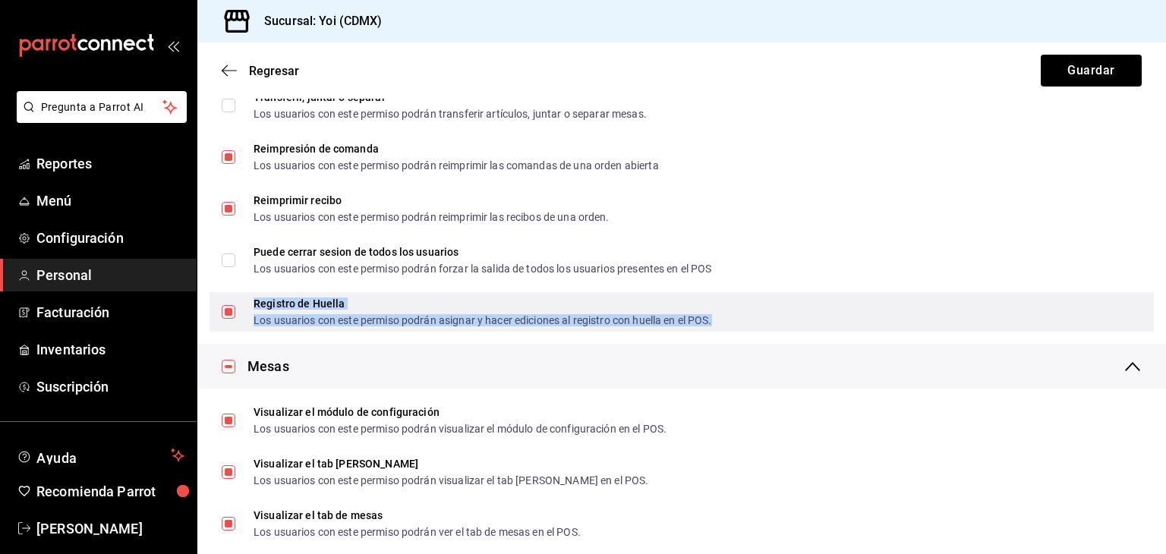
click at [430, 298] on div "Registro de Huella" at bounding box center [483, 303] width 458 height 11
checkbox input "false"
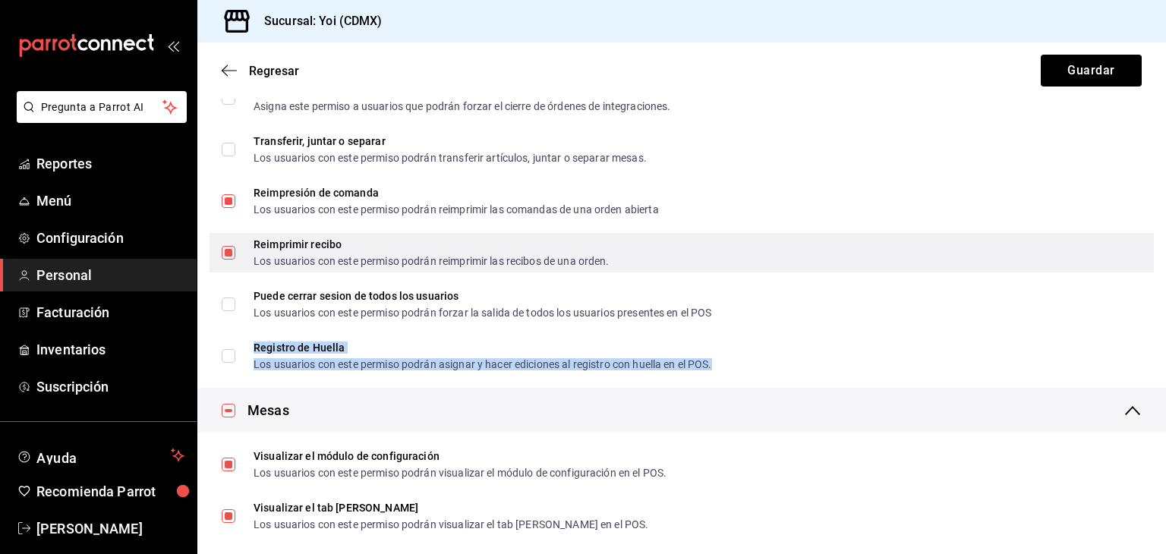
scroll to position [1684, 0]
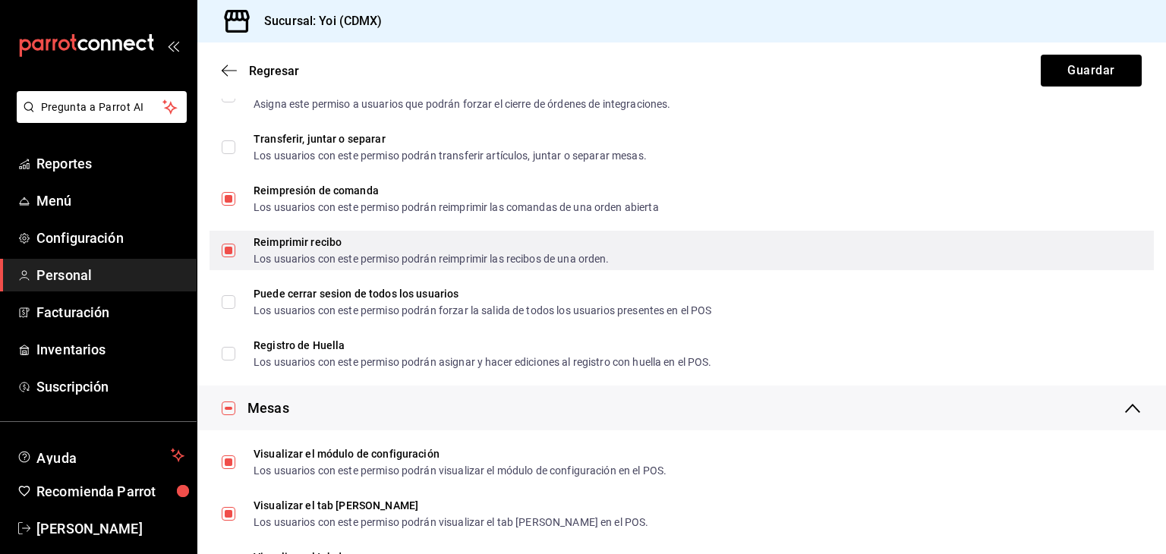
click at [427, 232] on div "Reimprimir recibo Los usuarios con este permiso podrán reimprimir las recibos d…" at bounding box center [681, 250] width 944 height 39
checkbox input "false"
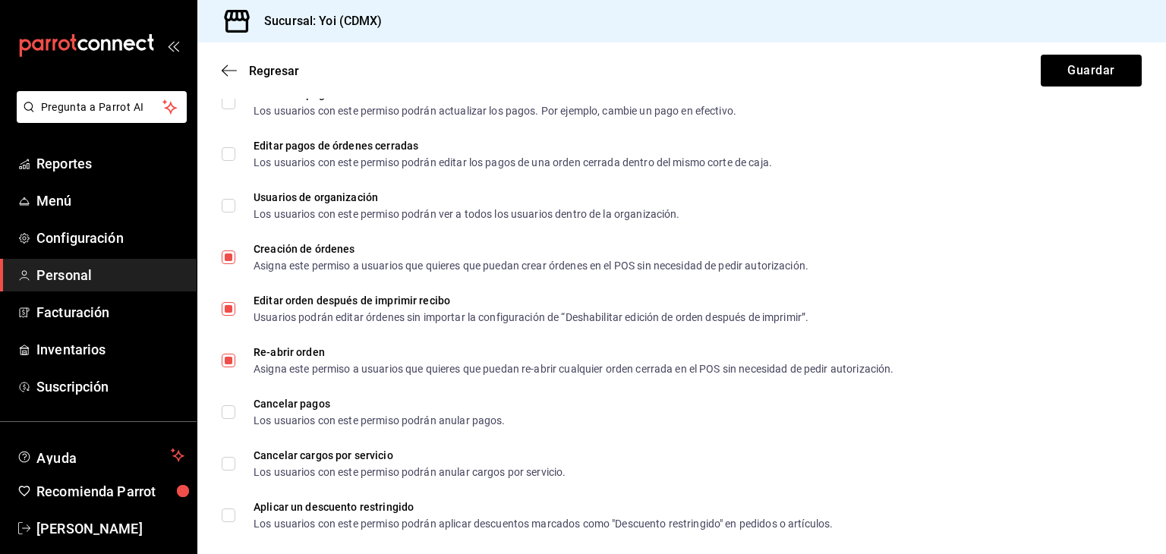
scroll to position [955, 0]
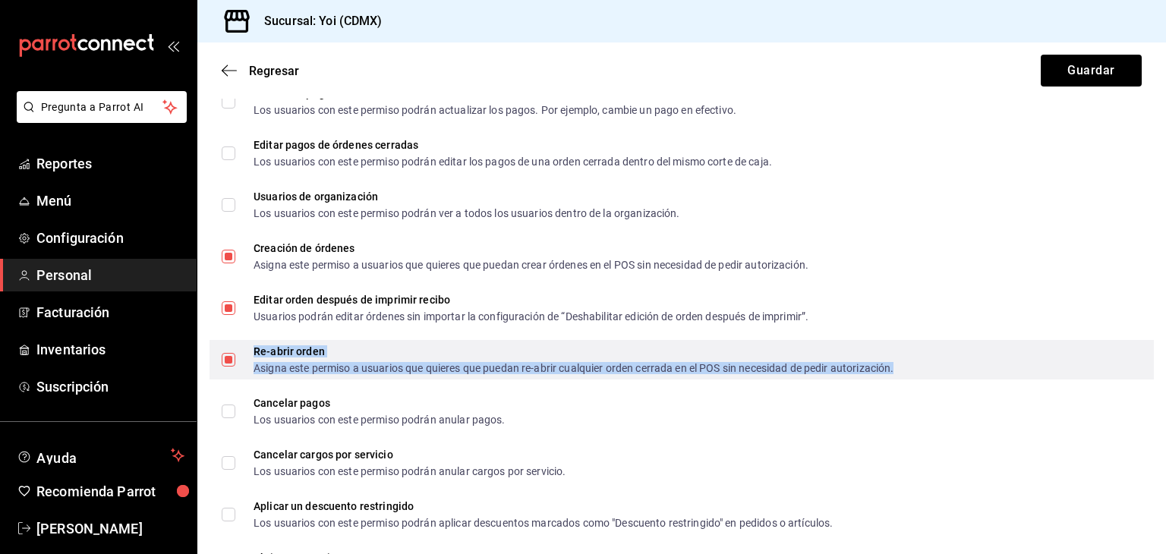
click at [426, 368] on div "Asigna este permiso a usuarios que quieres que puedan re-abrir cualquier orden …" at bounding box center [574, 368] width 640 height 11
checkbox input "false"
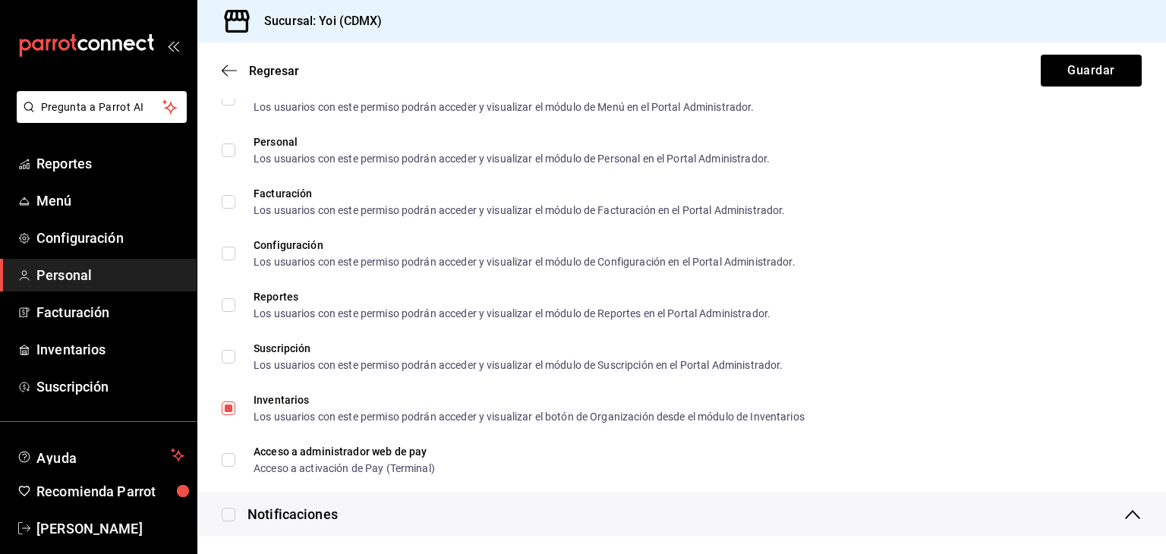
scroll to position [2578, 0]
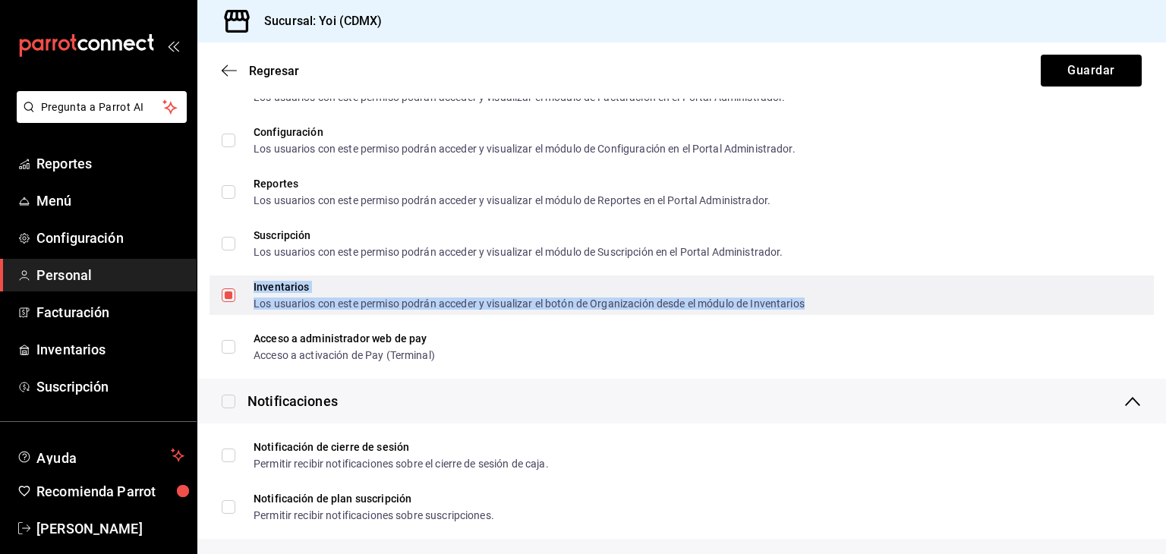
click at [460, 298] on div "Los usuarios con este permiso podrán acceder y visualizar el botón de Organizac…" at bounding box center [529, 303] width 551 height 11
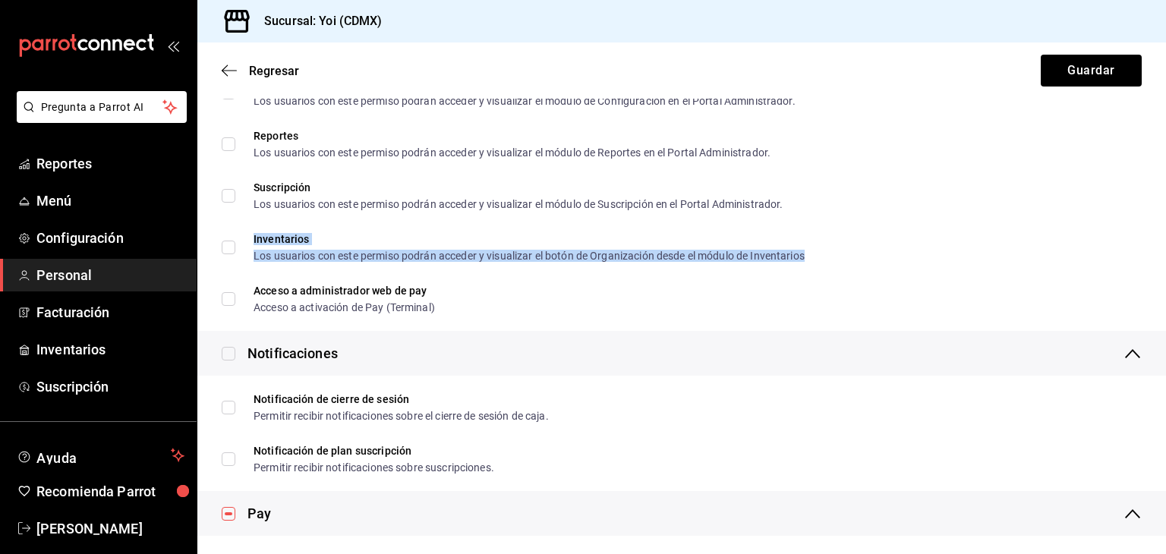
scroll to position [2622, 0]
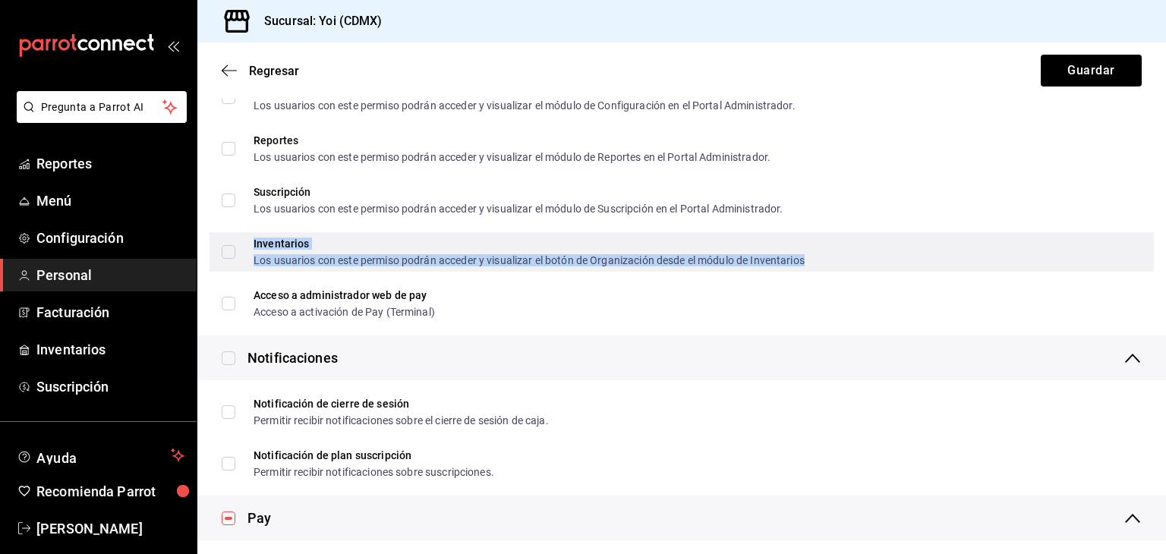
click at [793, 258] on div "Los usuarios con este permiso podrán acceder y visualizar el botón de Organizac…" at bounding box center [529, 260] width 551 height 11
click at [235, 258] on input "Inventarios Los usuarios con este permiso podrán acceder y visualizar el botón …" at bounding box center [229, 252] width 14 height 14
click at [793, 258] on div "Los usuarios con este permiso podrán acceder y visualizar el botón de Organizac…" at bounding box center [529, 260] width 551 height 11
click at [235, 258] on input "Inventarios Los usuarios con este permiso podrán acceder y visualizar el botón …" at bounding box center [229, 252] width 14 height 14
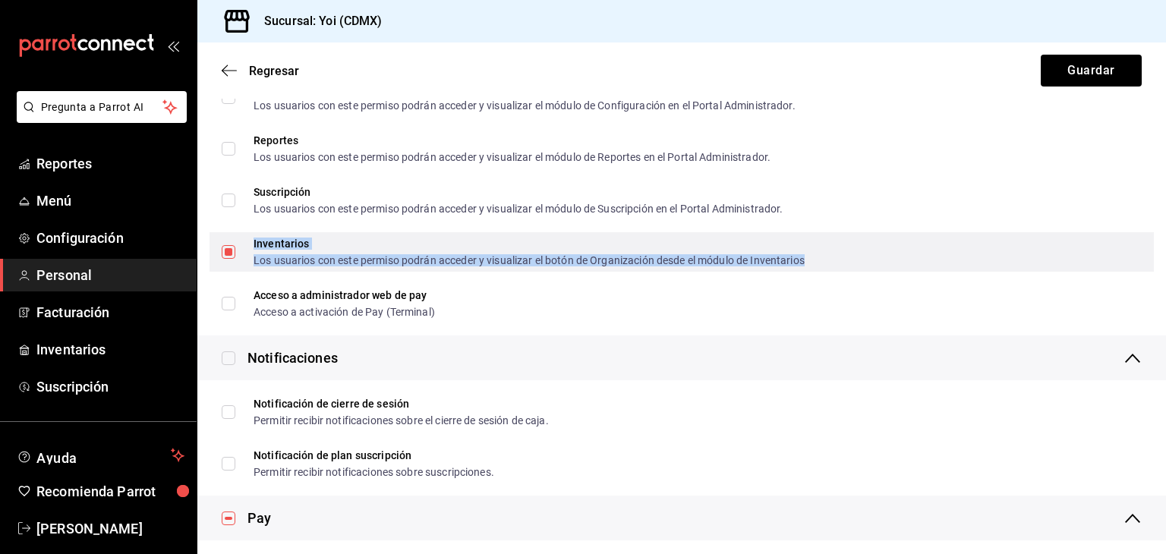
checkbox input "true"
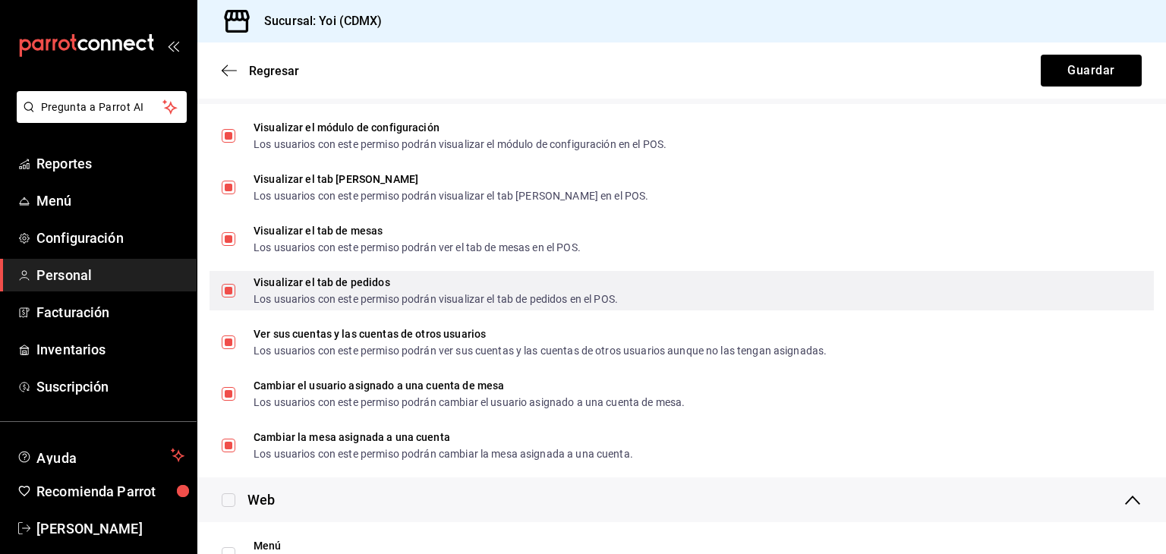
scroll to position [2010, 0]
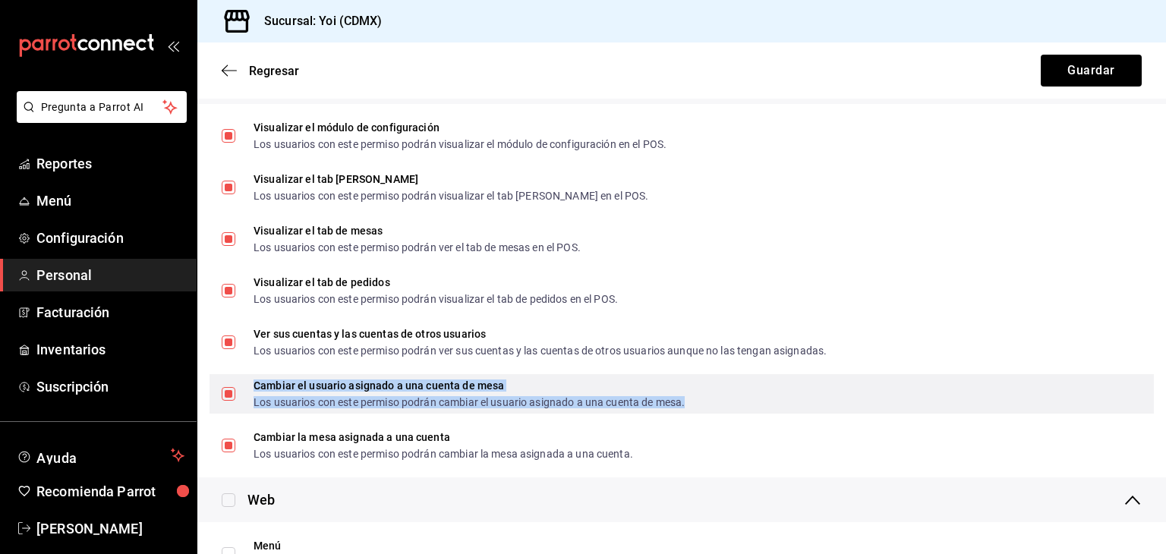
click at [509, 383] on div "Cambiar el usuario asignado a una cuenta de mesa" at bounding box center [469, 385] width 431 height 11
checkbox input "false"
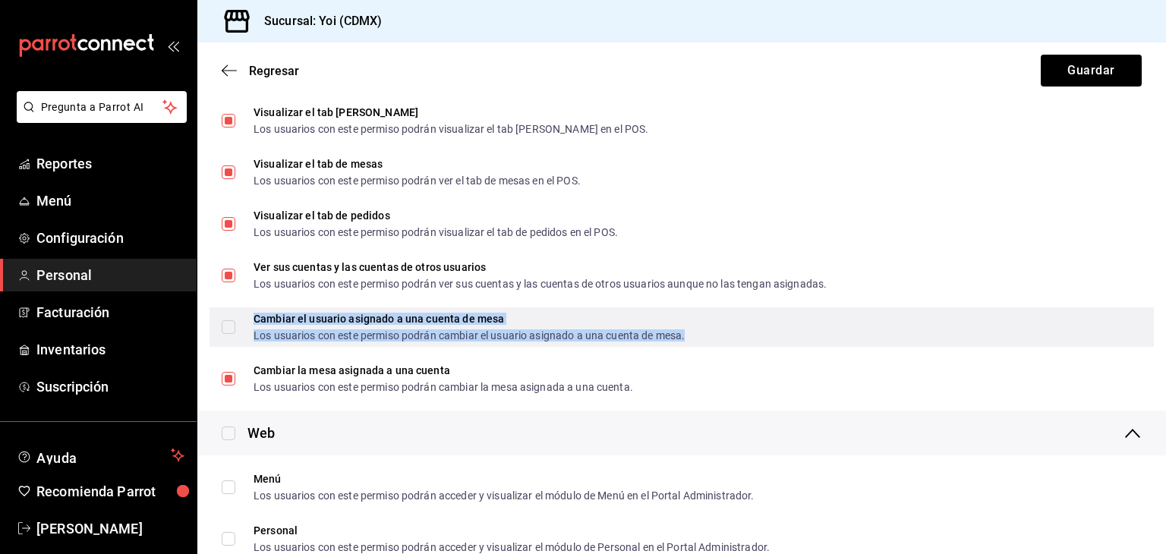
scroll to position [2089, 0]
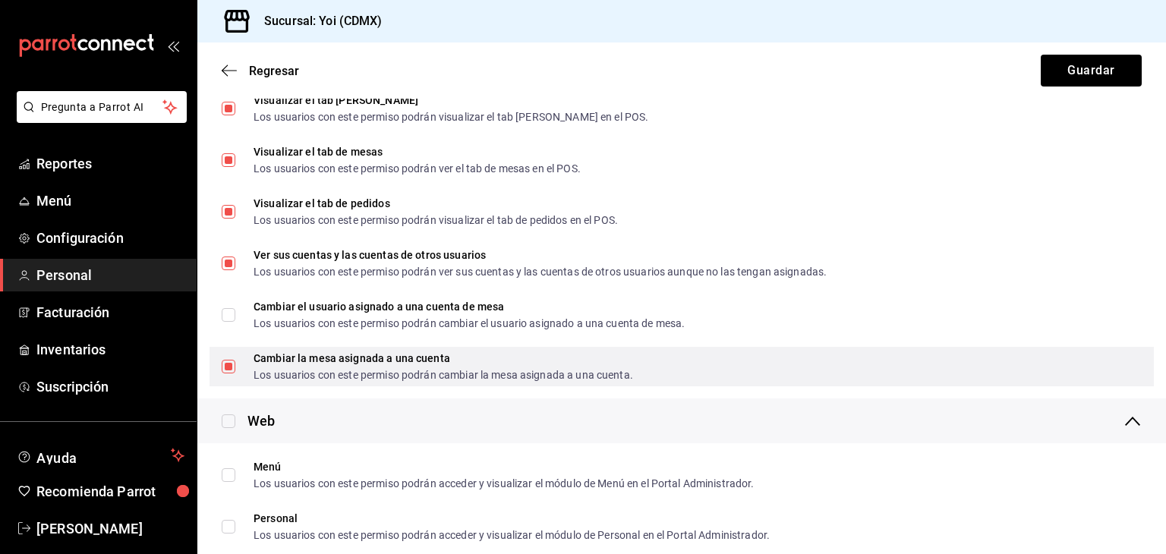
click at [641, 372] on div "Cambiar la mesa asignada a una cuenta Los usuarios con este permiso podrán camb…" at bounding box center [681, 366] width 944 height 39
checkbox input "false"
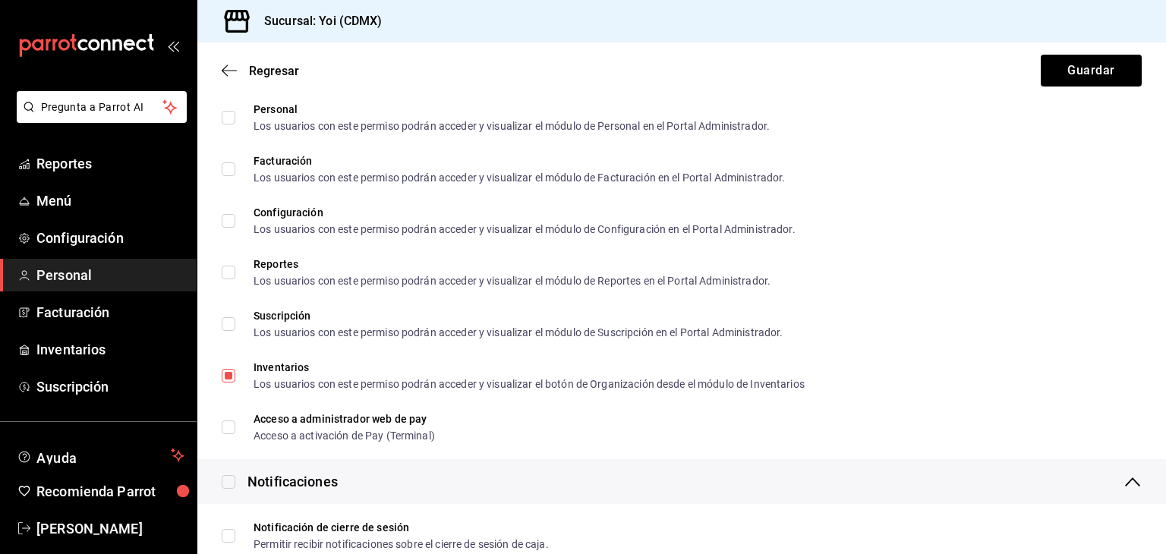
scroll to position [2488, 0]
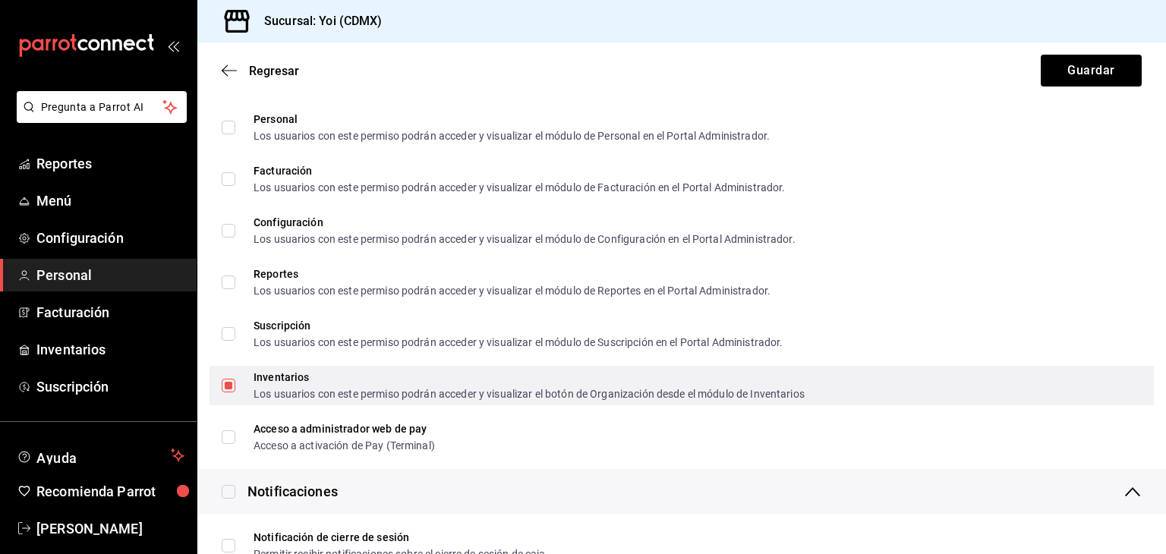
click at [222, 383] on input "Inventarios Los usuarios con este permiso podrán acceder y visualizar el botón …" at bounding box center [229, 386] width 14 height 14
checkbox input "false"
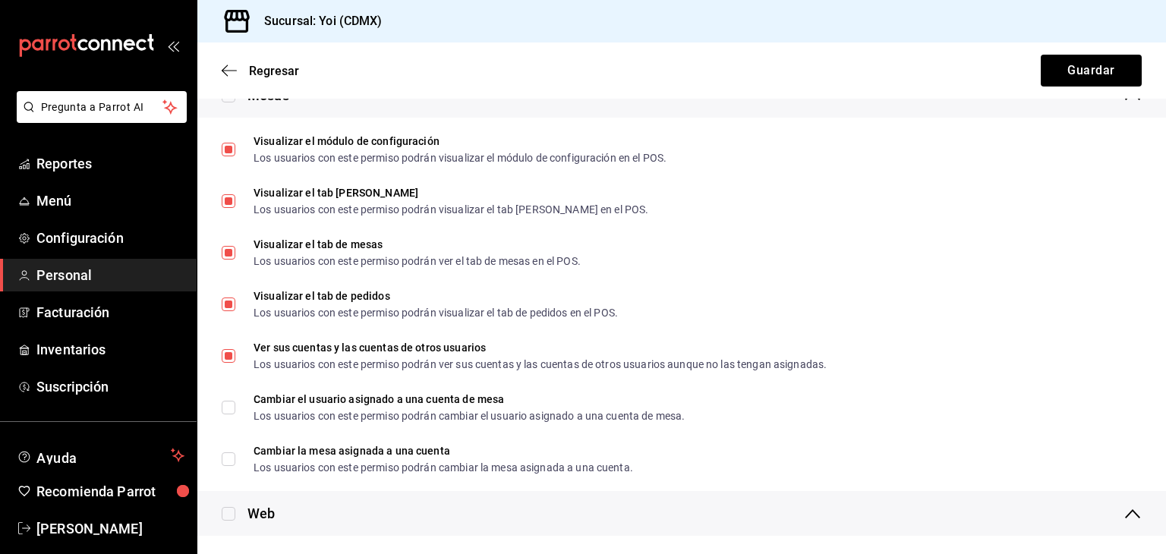
scroll to position [1995, 0]
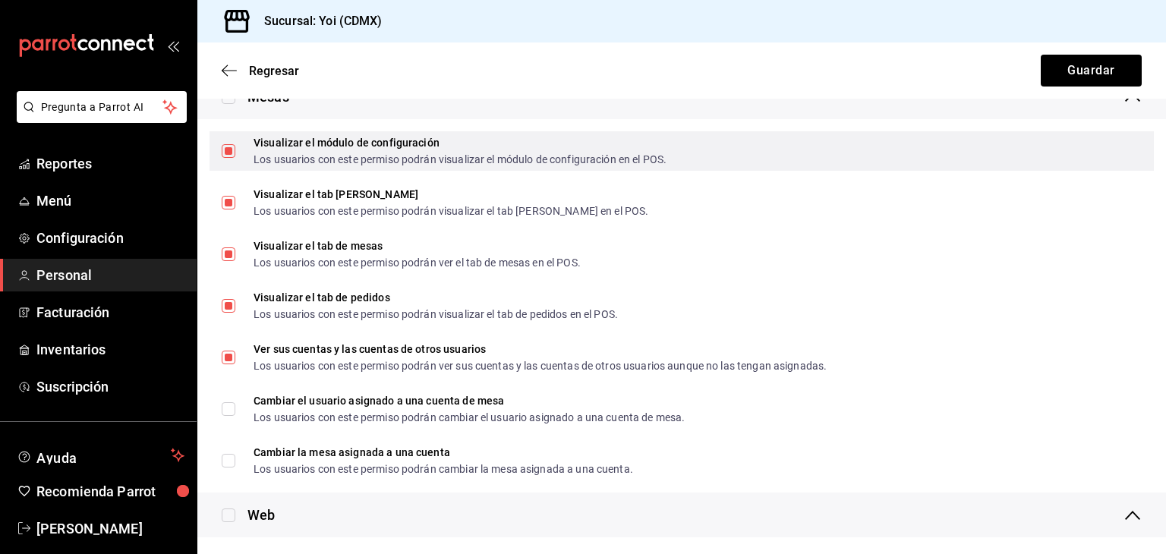
click at [225, 150] on input "Visualizar el módulo de configuración Los usuarios con este permiso podrán visu…" at bounding box center [229, 151] width 14 height 14
checkbox input "false"
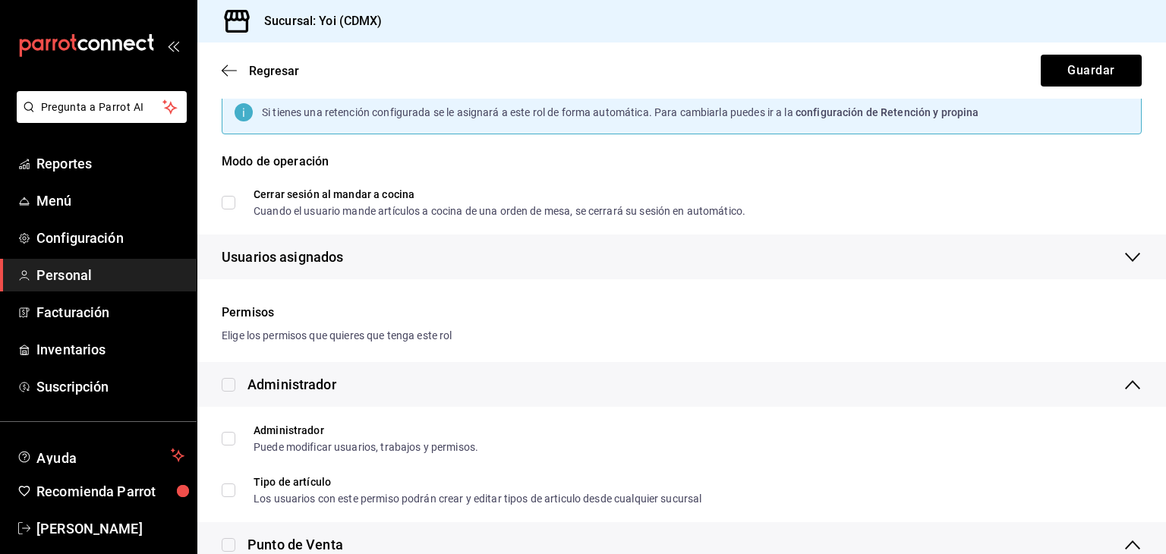
scroll to position [0, 0]
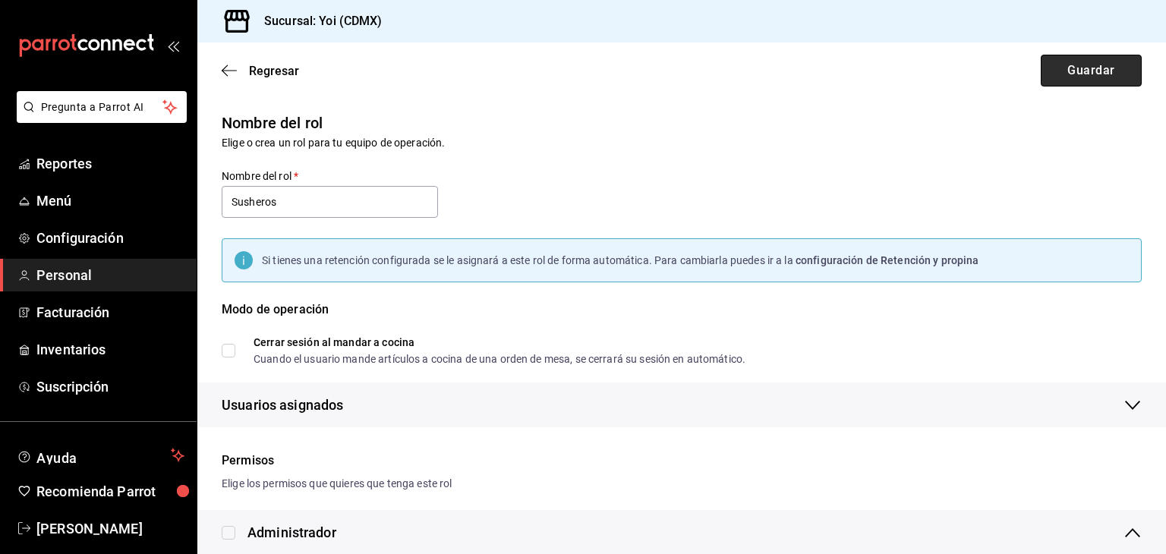
click at [1088, 61] on button "Guardar" at bounding box center [1091, 71] width 101 height 32
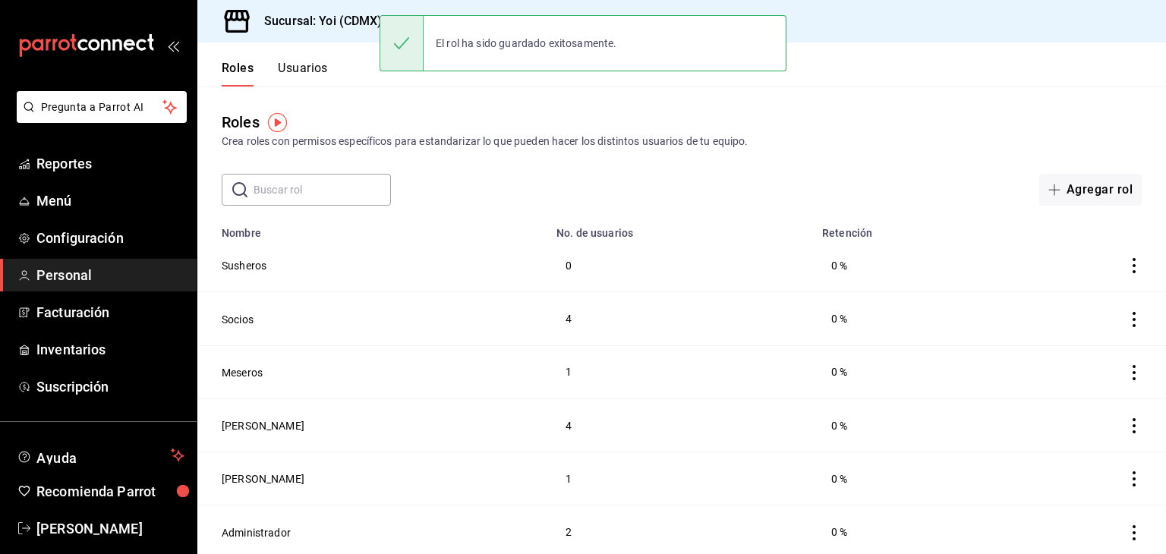
click at [301, 70] on button "Usuarios" at bounding box center [303, 74] width 50 height 26
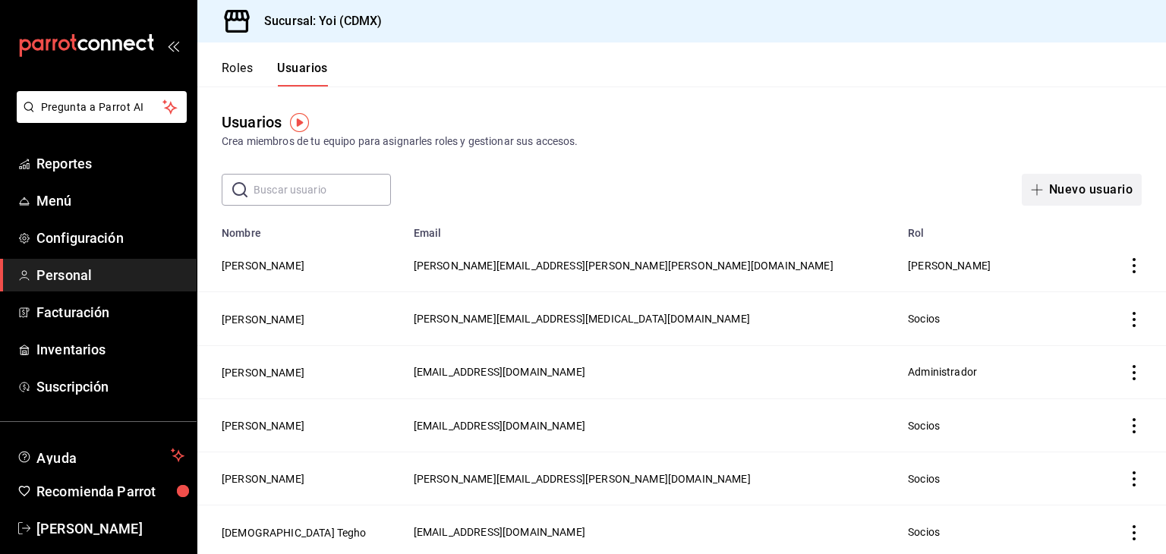
click at [1107, 183] on button "Nuevo usuario" at bounding box center [1082, 190] width 120 height 32
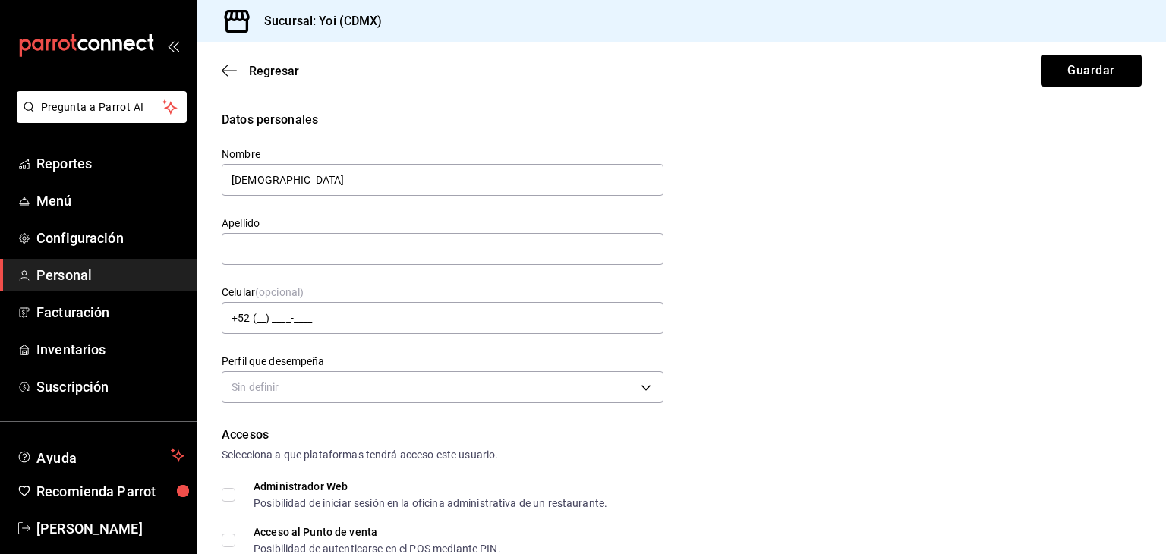
type input "Jesus"
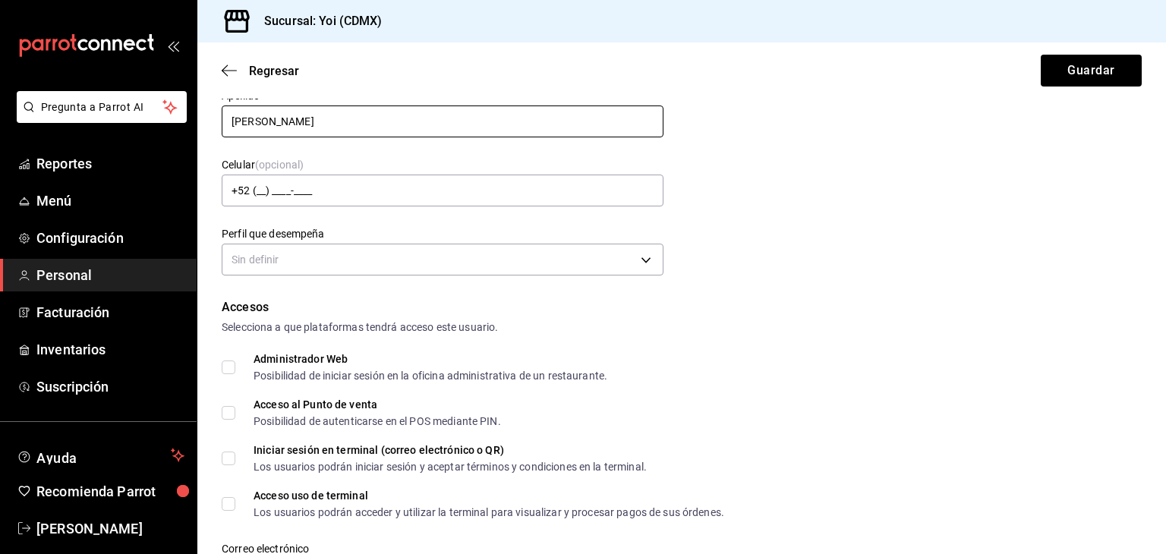
scroll to position [158, 0]
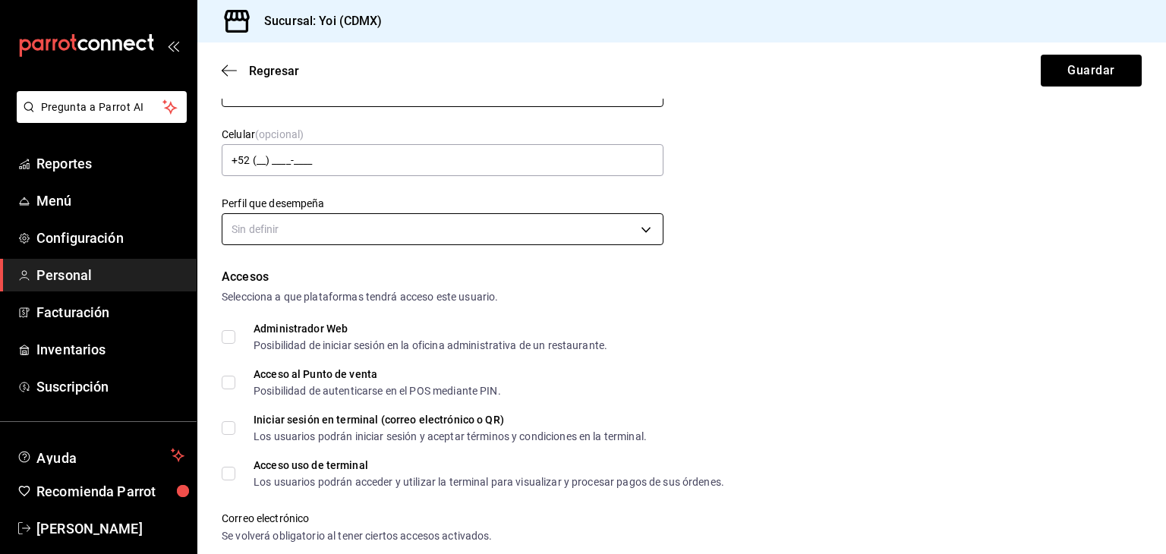
type input "Rangel"
click at [447, 223] on body "Pregunta a Parrot AI Reportes Menú Configuración Personal Facturación Inventari…" at bounding box center [583, 277] width 1166 height 554
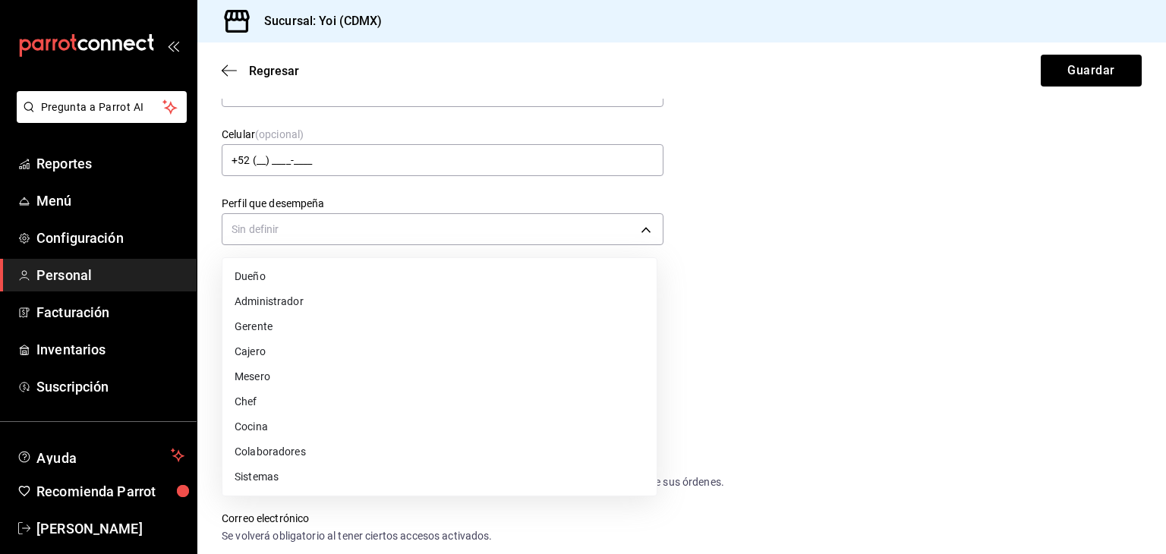
click at [432, 430] on li "Cocina" at bounding box center [439, 426] width 434 height 25
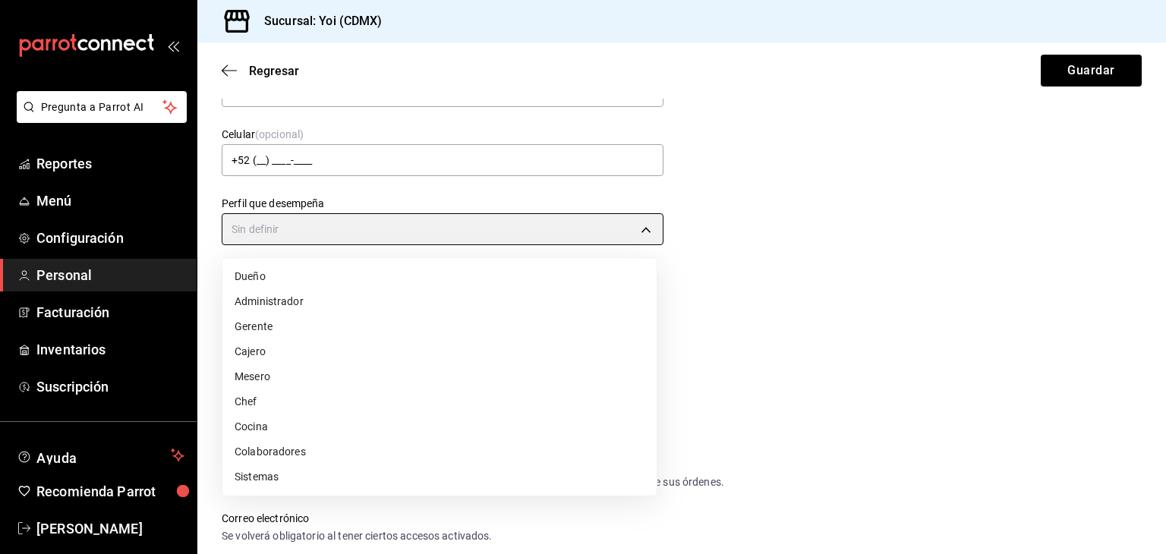
type input "KITCHEN"
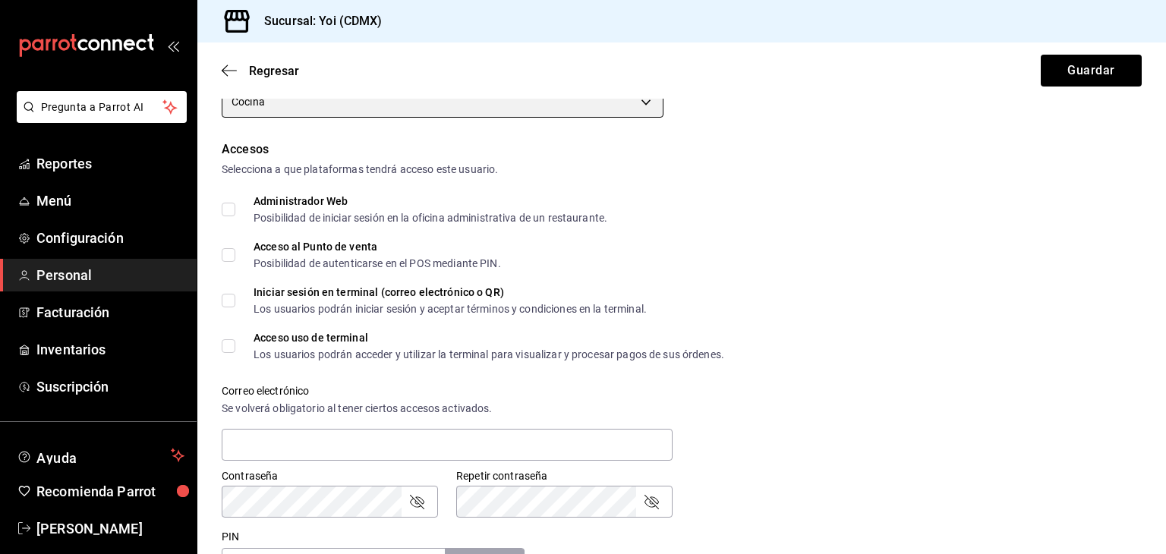
scroll to position [70, 0]
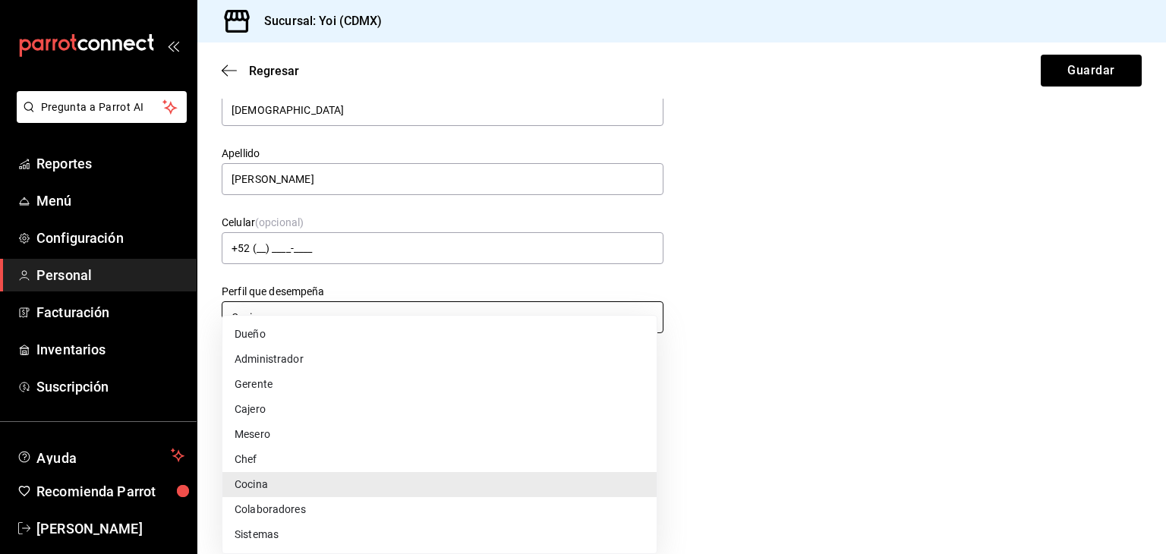
click at [622, 310] on body "Pregunta a Parrot AI Reportes Menú Configuración Personal Facturación Inventari…" at bounding box center [583, 277] width 1166 height 554
click at [811, 326] on div at bounding box center [583, 277] width 1166 height 554
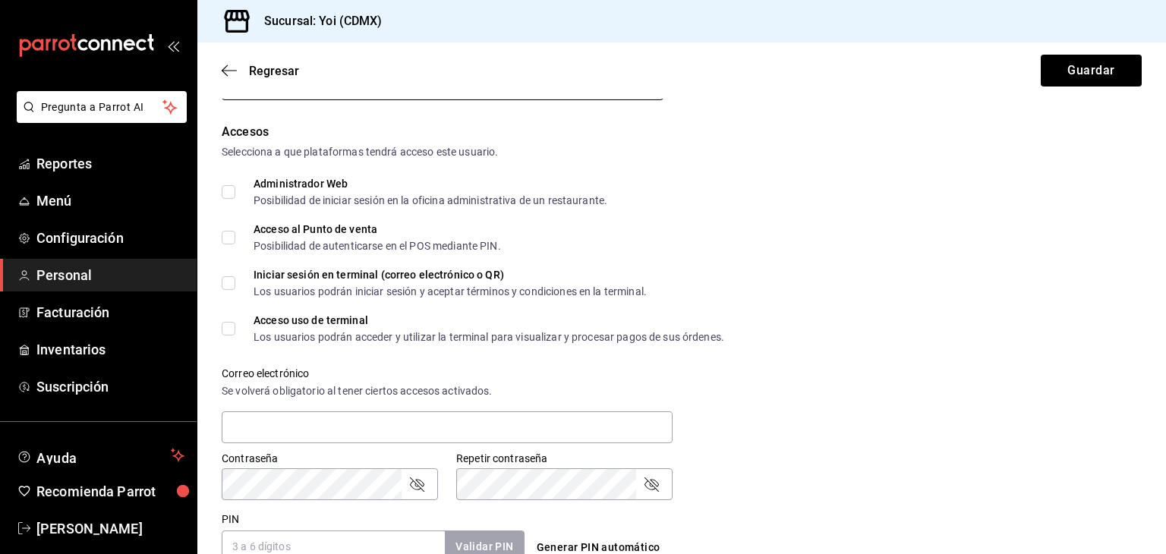
scroll to position [343, 0]
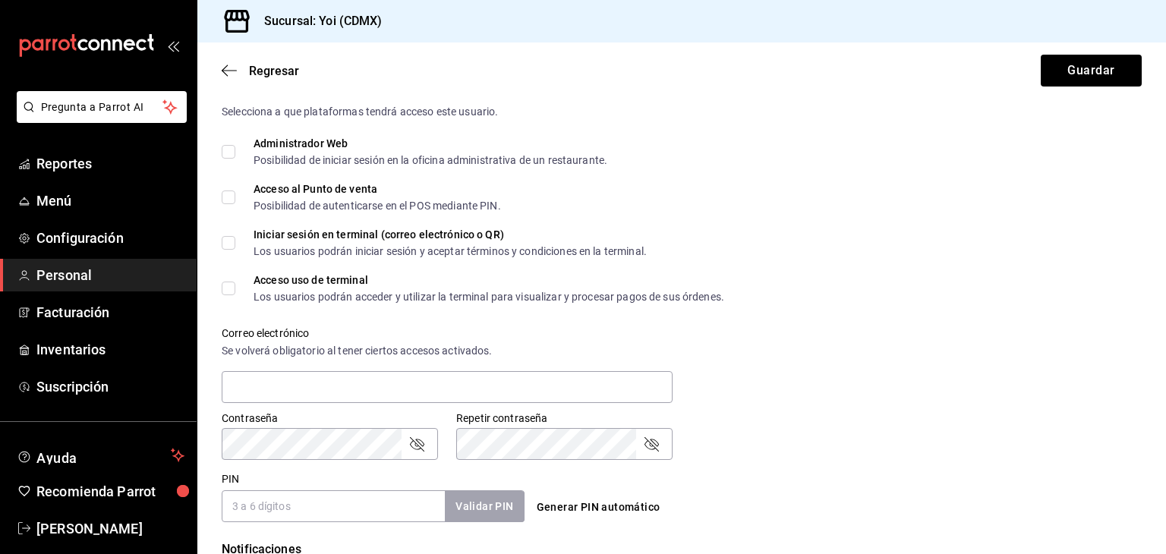
click at [222, 184] on label "Acceso al Punto de venta Posibilidad de autenticarse en el POS mediante PIN." at bounding box center [361, 197] width 279 height 27
click at [222, 191] on input "Acceso al Punto de venta Posibilidad de autenticarse en el POS mediante PIN." at bounding box center [229, 198] width 14 height 14
checkbox input "true"
click at [228, 241] on input "Iniciar sesión en terminal (correo electrónico o QR) Los usuarios podrán inicia…" at bounding box center [229, 243] width 14 height 14
checkbox input "true"
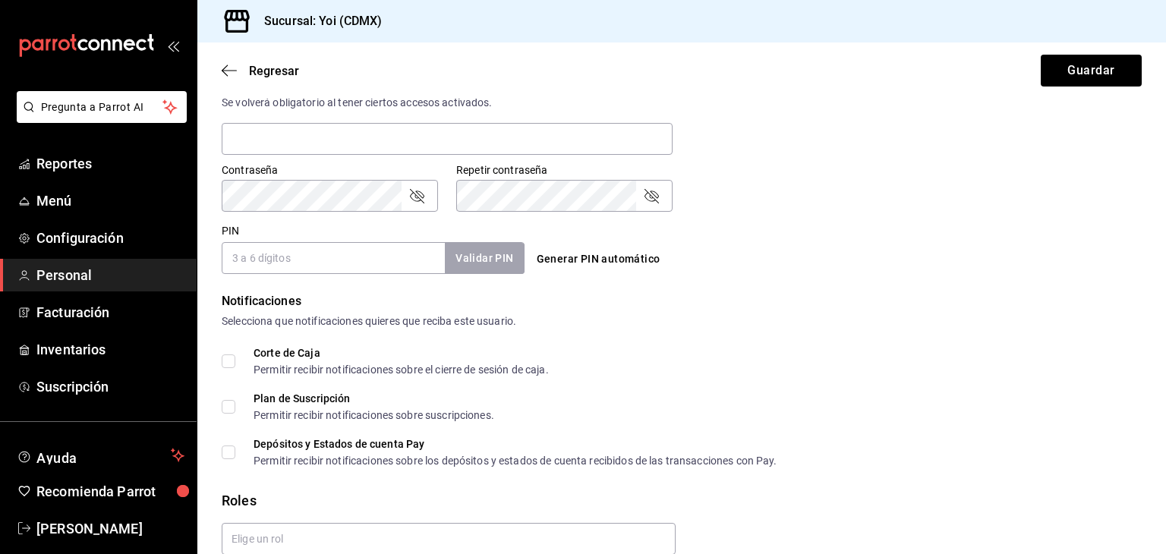
scroll to position [592, 0]
click at [313, 262] on input "PIN" at bounding box center [333, 257] width 223 height 32
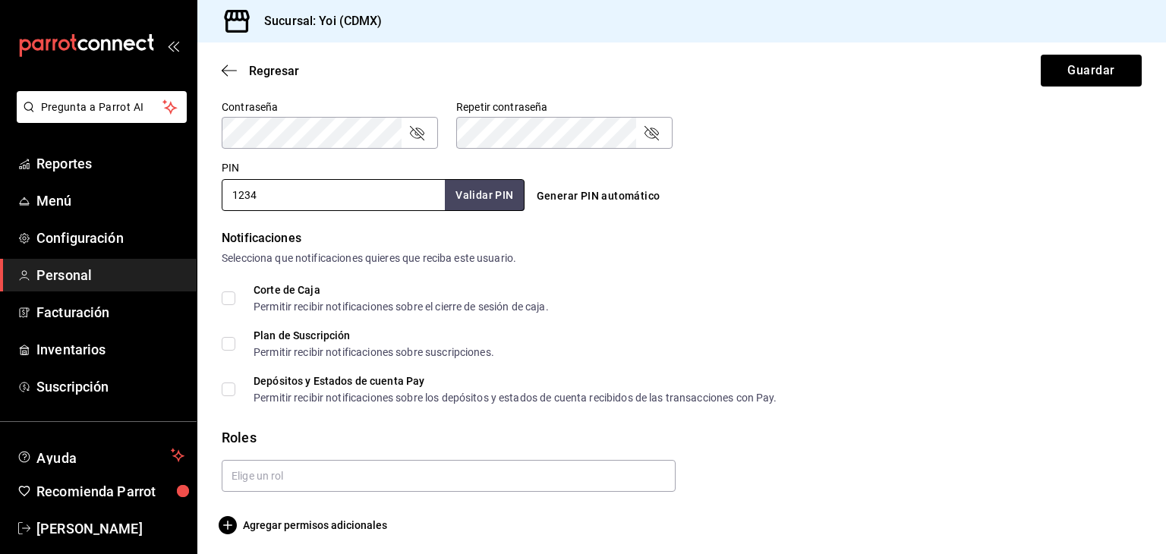
scroll to position [659, 0]
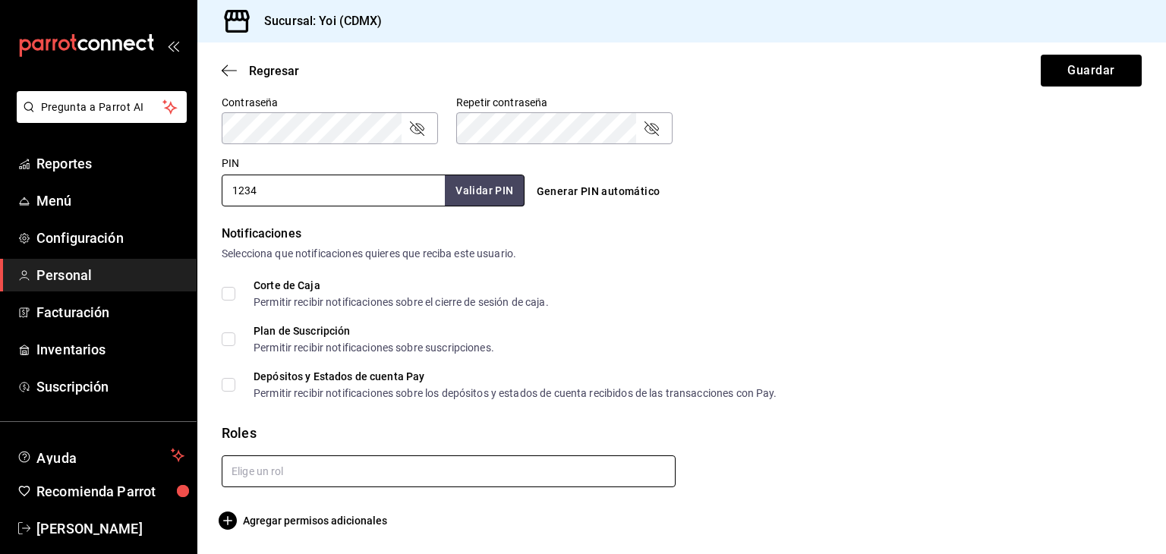
type input "1234"
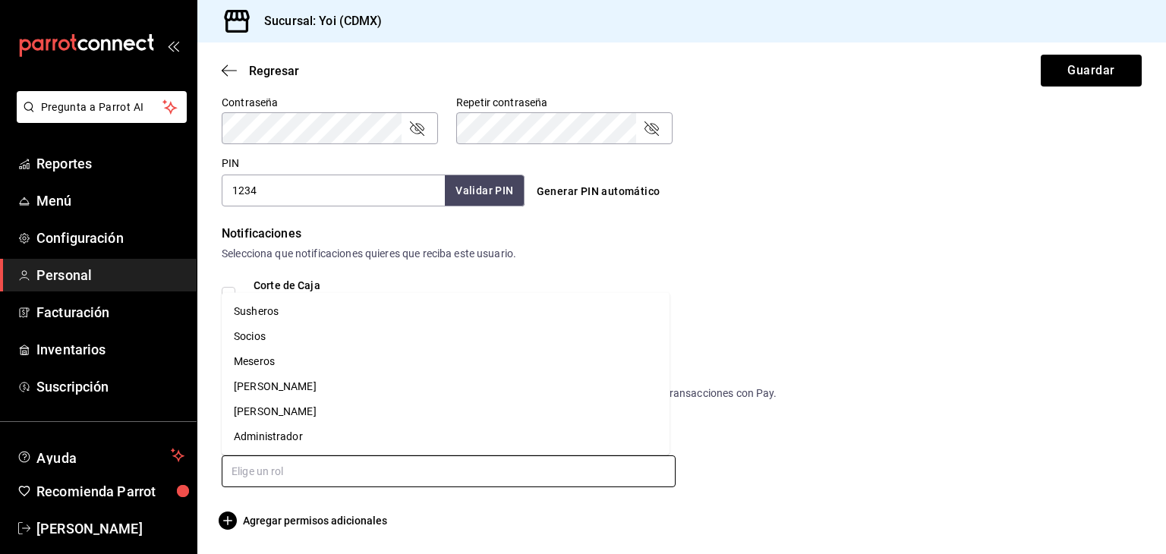
click at [598, 465] on input "text" at bounding box center [449, 471] width 454 height 32
click at [435, 304] on li "Susheros" at bounding box center [446, 311] width 448 height 25
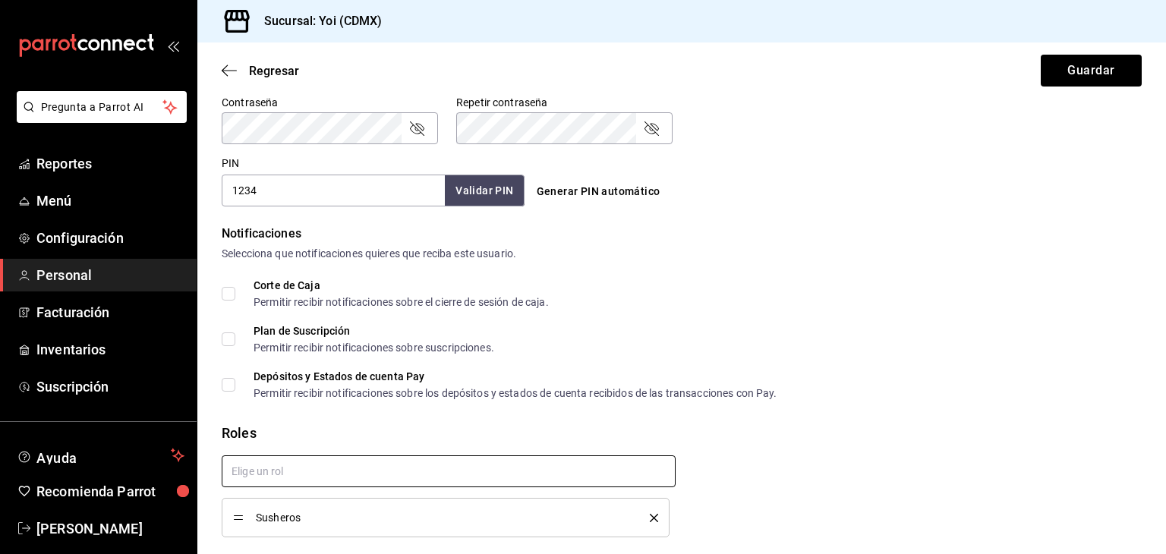
checkbox input "true"
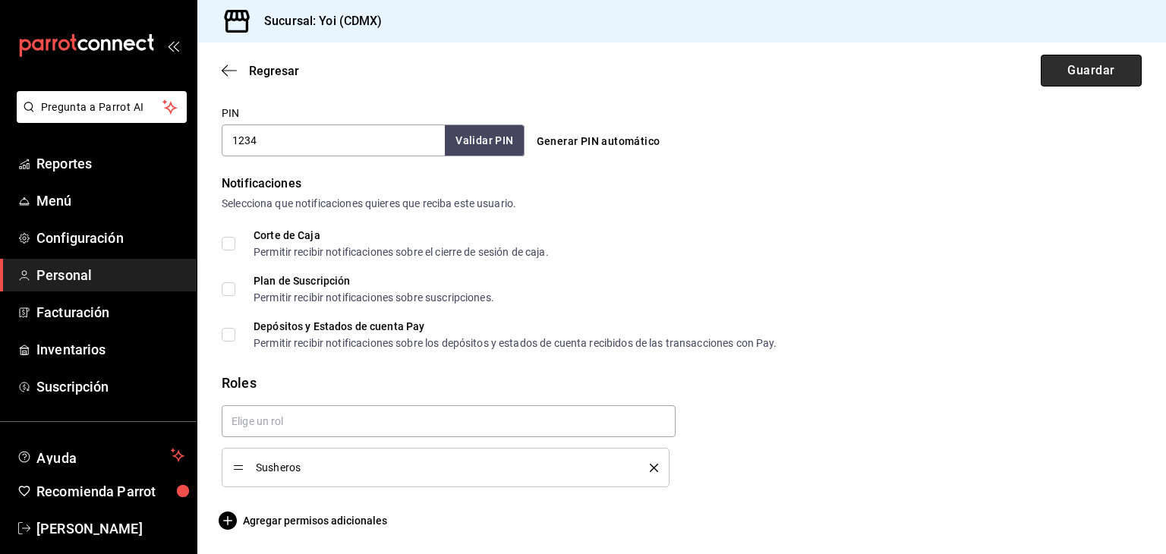
click at [1066, 77] on button "Guardar" at bounding box center [1091, 71] width 101 height 32
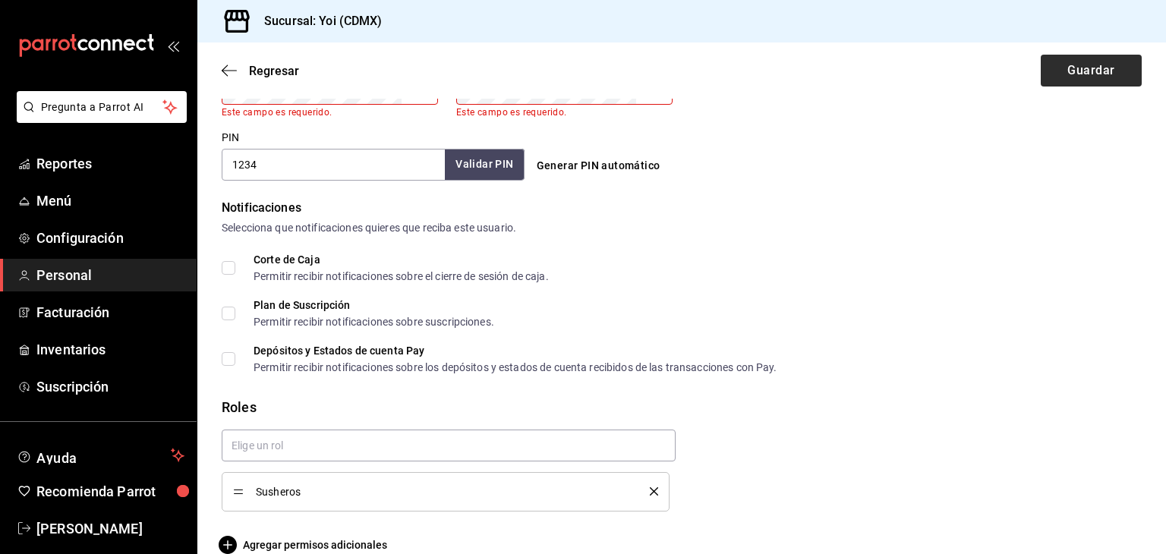
scroll to position [432, 0]
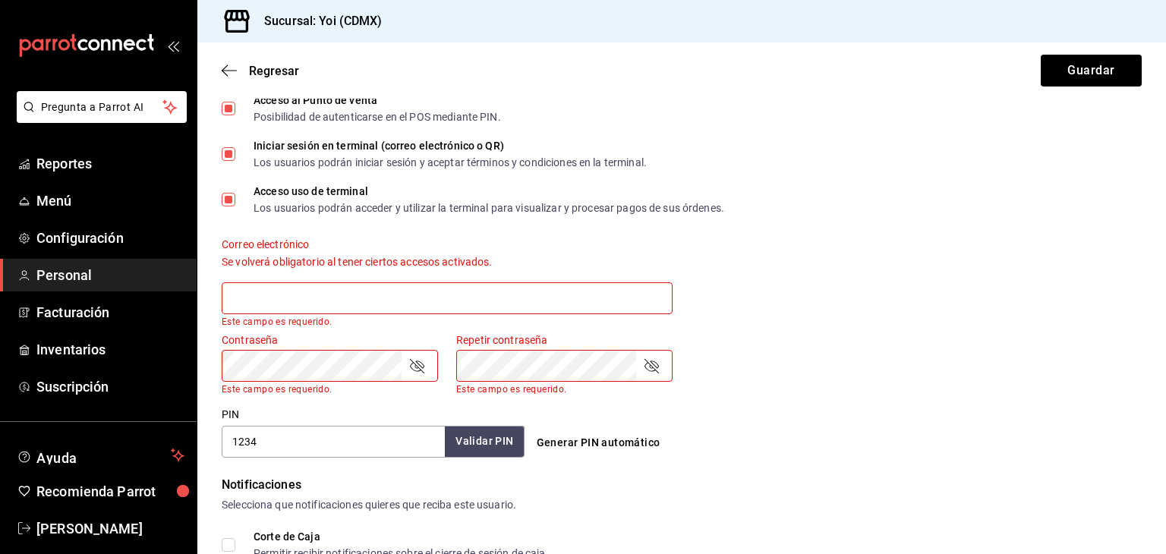
click at [424, 286] on input "text" at bounding box center [447, 298] width 451 height 32
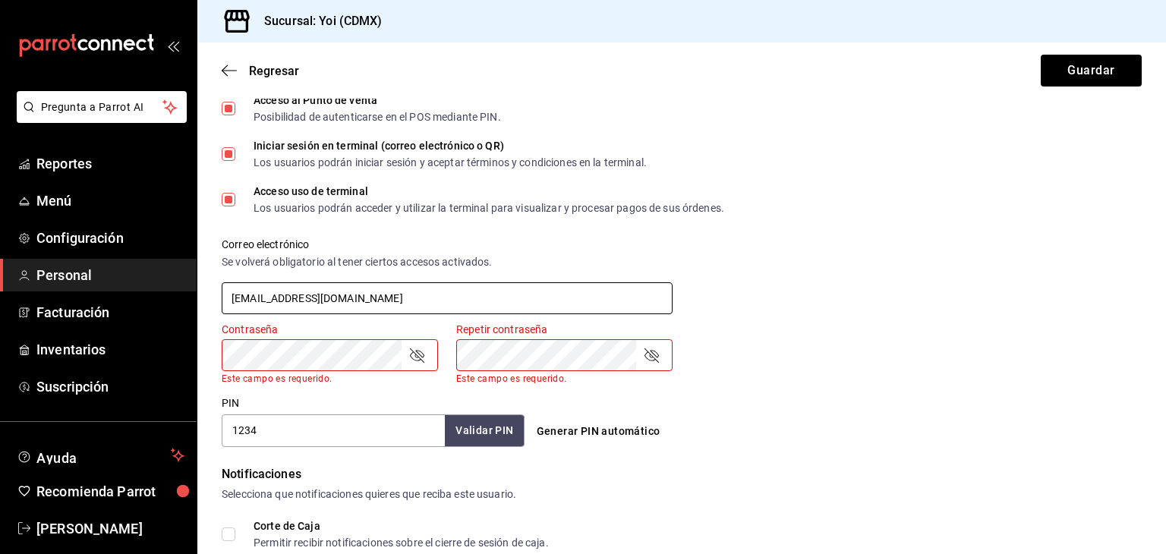
type input "jesusmisteriol508@gmail.com"
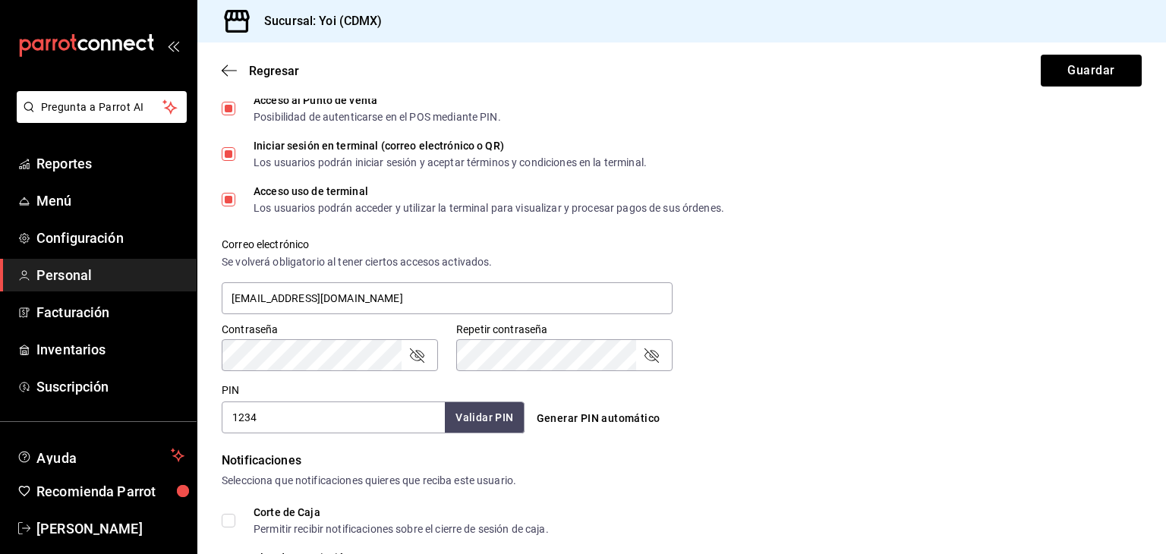
click at [423, 355] on icon "passwordField" at bounding box center [417, 355] width 18 height 18
click at [776, 350] on div "Contraseña Contraseña Repetir contraseña Repetir contraseña" at bounding box center [672, 337] width 938 height 67
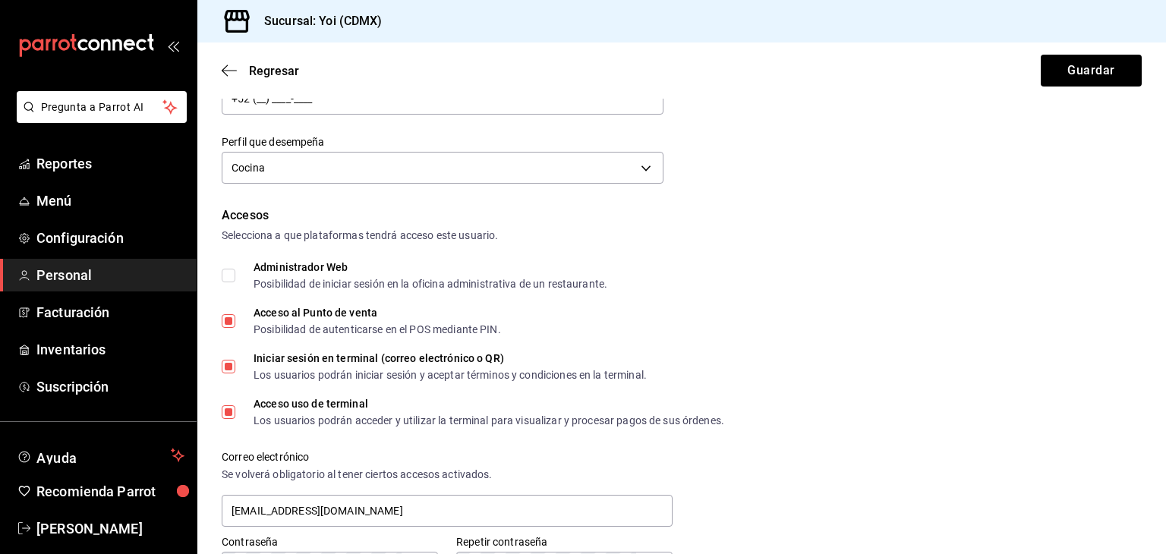
scroll to position [0, 0]
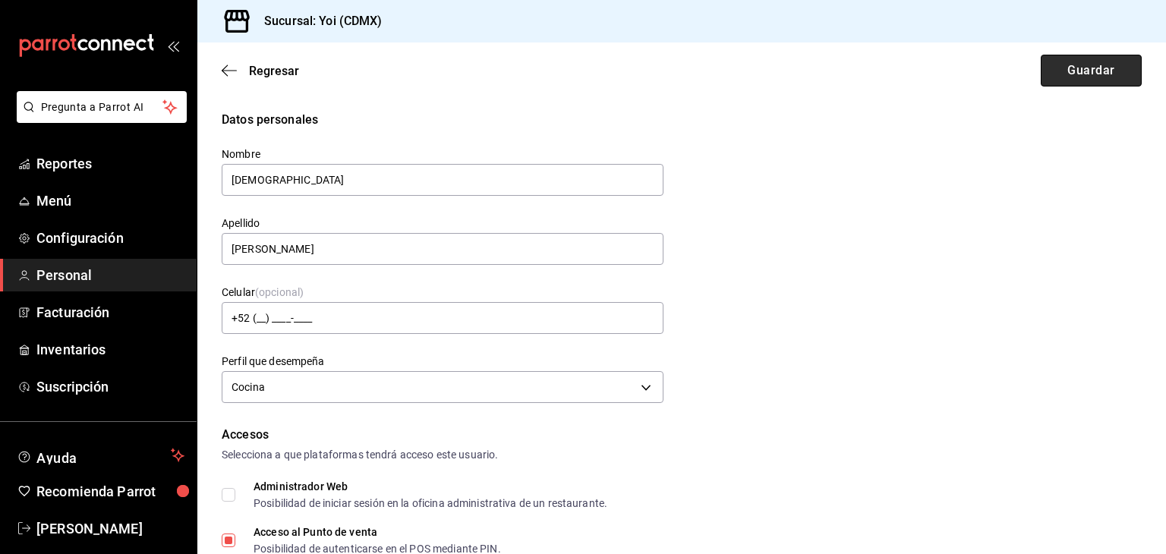
click at [1085, 63] on button "Guardar" at bounding box center [1091, 71] width 101 height 32
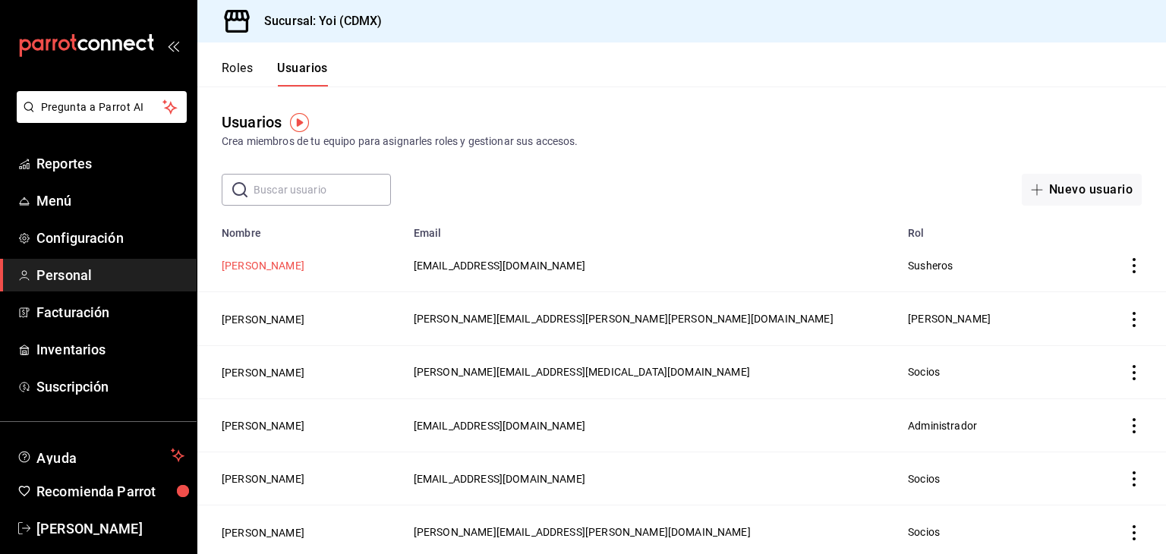
click at [254, 262] on button "Jesus Rangel" at bounding box center [263, 265] width 83 height 15
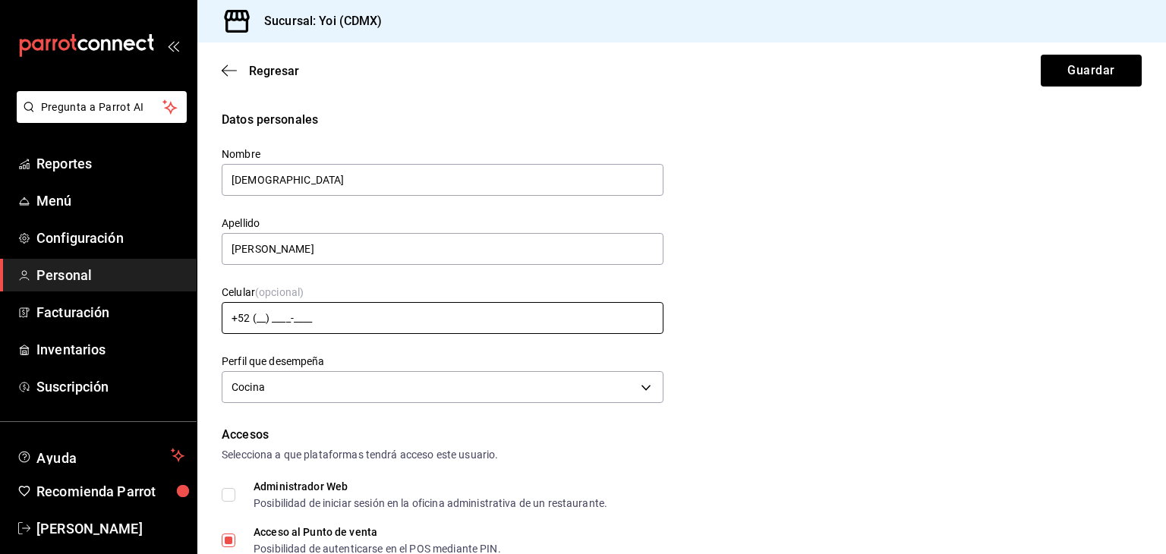
click at [257, 314] on input "+52 (__) ____-____" at bounding box center [443, 318] width 442 height 32
click at [272, 326] on input "+52 (55) ____-____" at bounding box center [443, 318] width 442 height 32
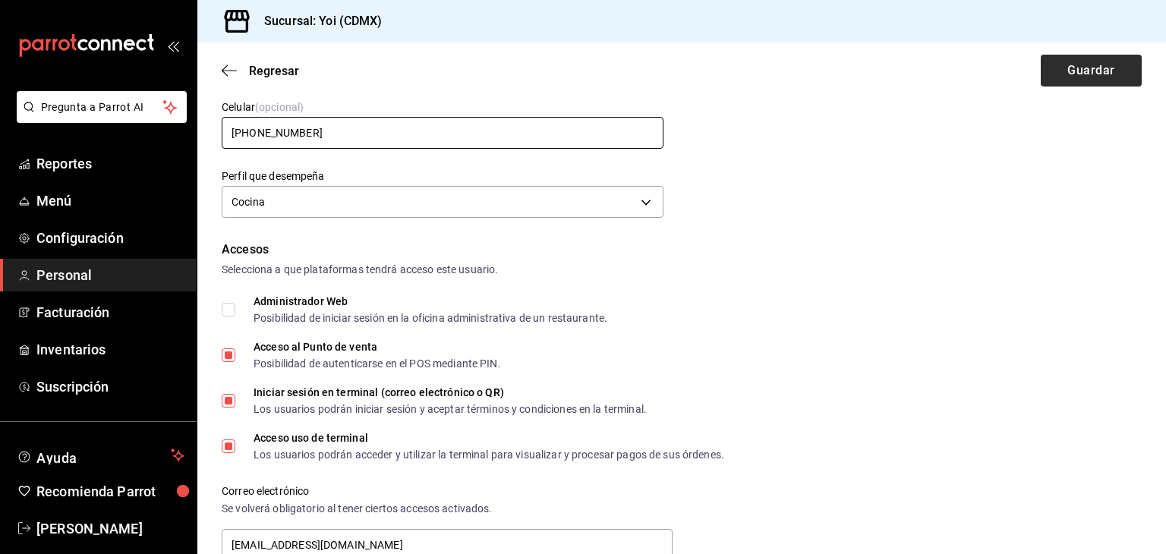
type input "+52 (56) 4747-4814"
click at [1079, 55] on button "Guardar" at bounding box center [1091, 71] width 101 height 32
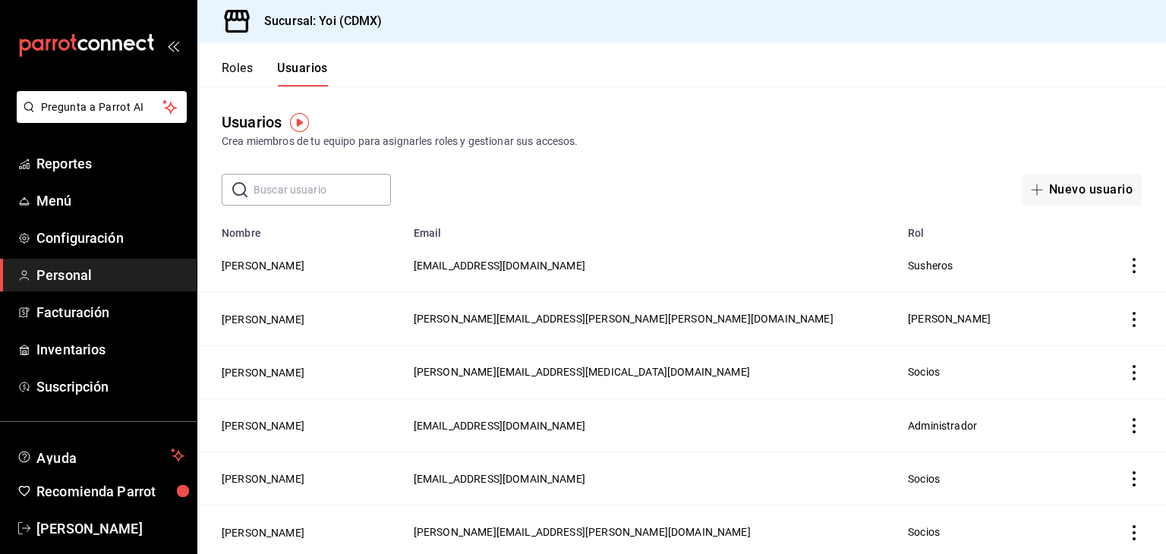
click at [244, 68] on button "Roles" at bounding box center [237, 74] width 31 height 26
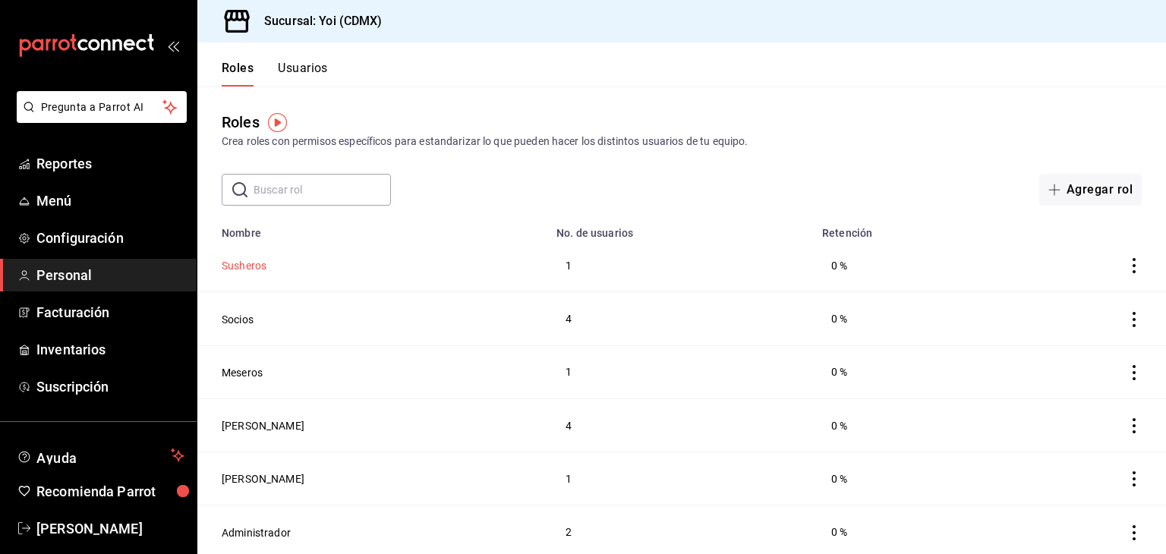
click at [225, 259] on button "Susheros" at bounding box center [244, 265] width 45 height 15
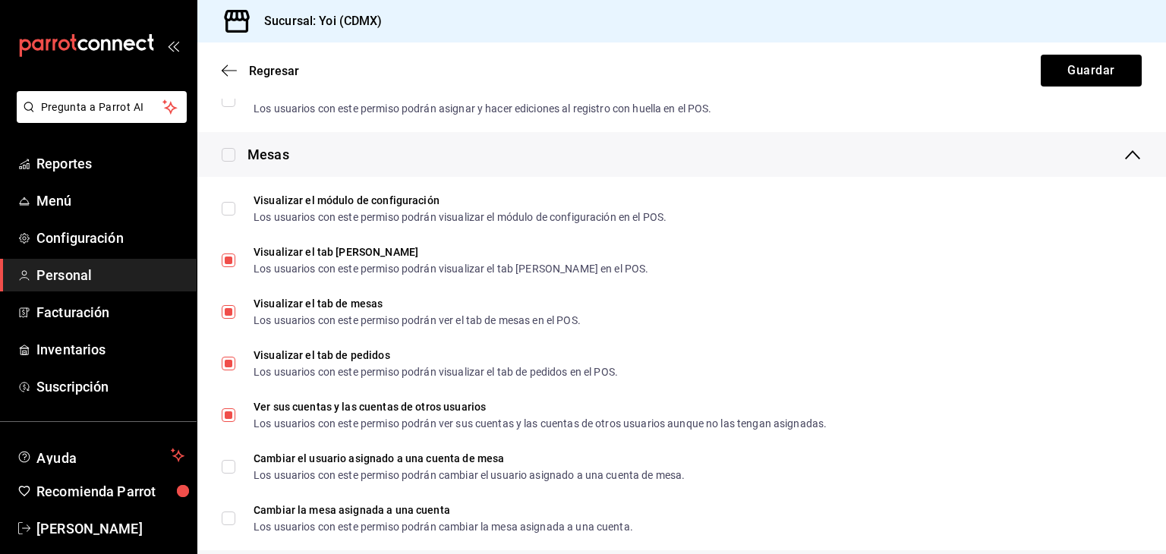
scroll to position [1940, 0]
